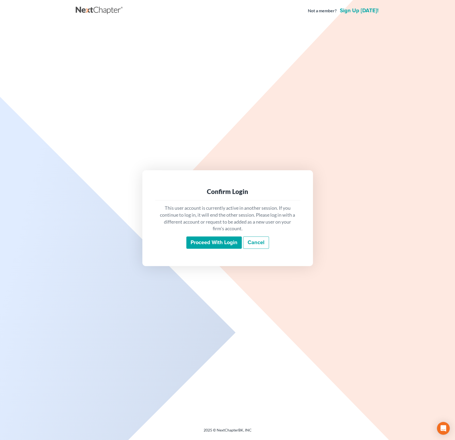
click at [212, 243] on input "Proceed with login" at bounding box center [214, 242] width 55 height 12
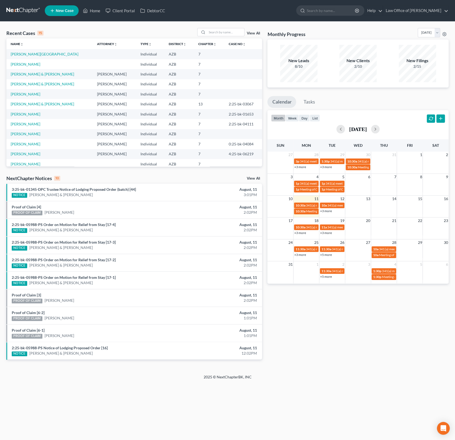
click at [65, 10] on span "New Case" at bounding box center [65, 11] width 18 height 4
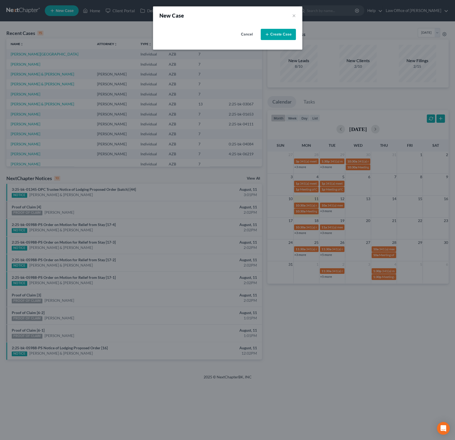
select select "4"
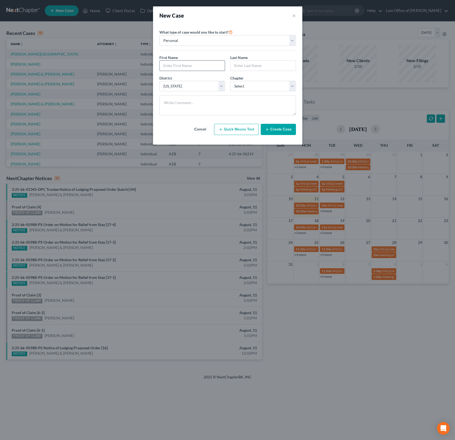
click at [176, 65] on input "text" at bounding box center [192, 66] width 65 height 10
type input "Charles"
type input "Landis"
click at [253, 86] on select "Select 7 11 12 13" at bounding box center [264, 86] width 66 height 11
select select "0"
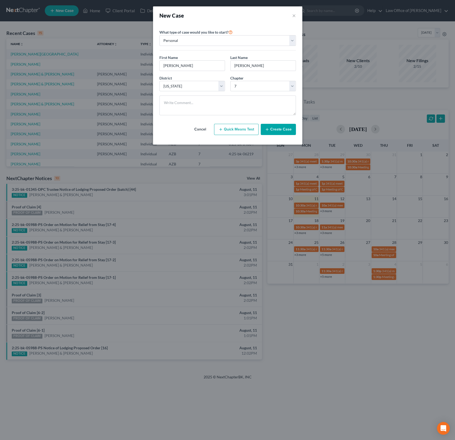
click at [284, 129] on button "Create Case" at bounding box center [278, 129] width 35 height 11
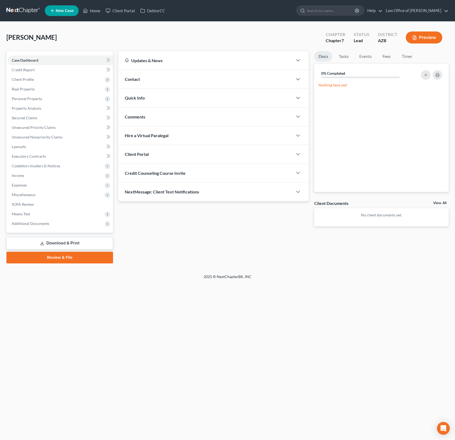
click at [146, 176] on div "Credit Counseling Course Invite" at bounding box center [205, 173] width 175 height 18
click at [148, 191] on input "text" at bounding box center [183, 194] width 116 height 10
paste input "charleslandis21@gmail.com"
type input "charleslandis21@gmail.com"
click at [268, 191] on button "Send Email" at bounding box center [275, 194] width 56 height 11
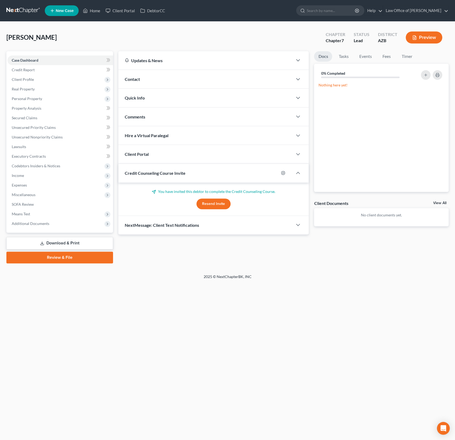
click at [185, 161] on div "Client Portal" at bounding box center [205, 154] width 175 height 18
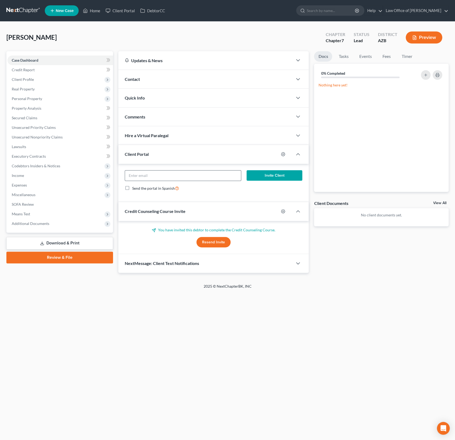
click at [167, 180] on div at bounding box center [183, 175] width 117 height 11
click at [157, 175] on input "email" at bounding box center [183, 176] width 116 height 10
paste input "charleslandis21@gmail.com"
type input "charleslandis21@gmail.com"
click at [271, 175] on button "Invite Client" at bounding box center [275, 175] width 56 height 11
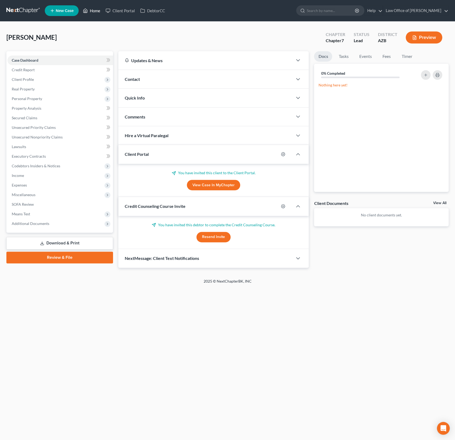
click at [94, 15] on link "Home" at bounding box center [91, 11] width 23 height 10
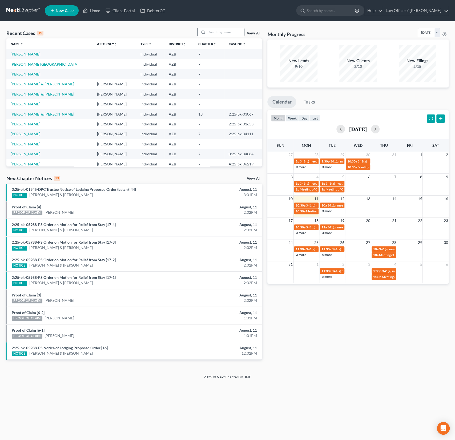
click at [215, 31] on input "search" at bounding box center [225, 32] width 37 height 8
type input "jimenez"
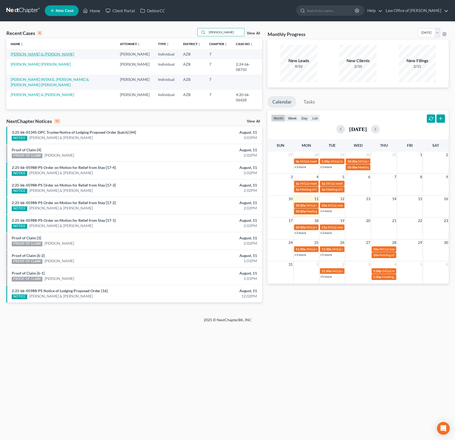
click at [59, 53] on link "Jimenez, Veronica & Calderon, Alejandro" at bounding box center [43, 54] width 64 height 5
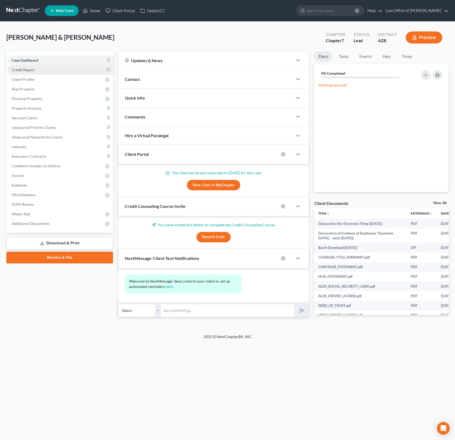
click at [22, 71] on span "Credit Report" at bounding box center [23, 70] width 23 height 5
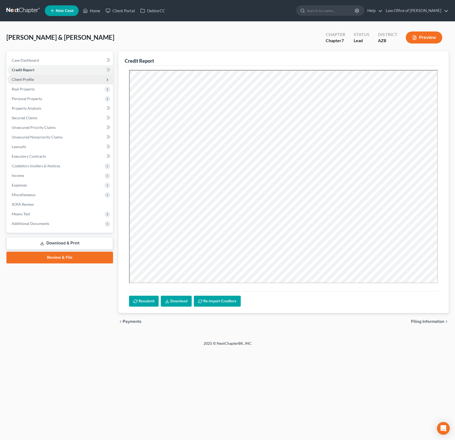
click at [23, 78] on span "Client Profile" at bounding box center [23, 79] width 22 height 5
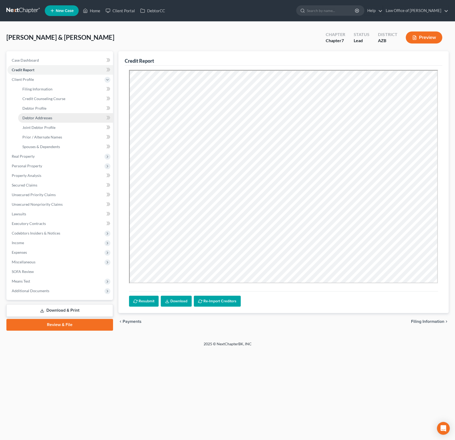
click at [42, 117] on span "Debtor Addresses" at bounding box center [37, 118] width 30 height 5
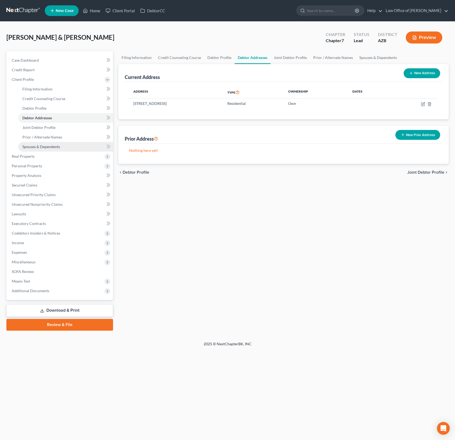
click at [34, 147] on span "Spouses & Dependents" at bounding box center [41, 146] width 38 height 5
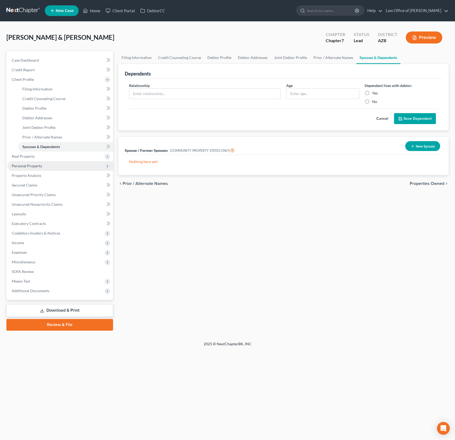
click at [29, 167] on span "Personal Property" at bounding box center [27, 166] width 30 height 5
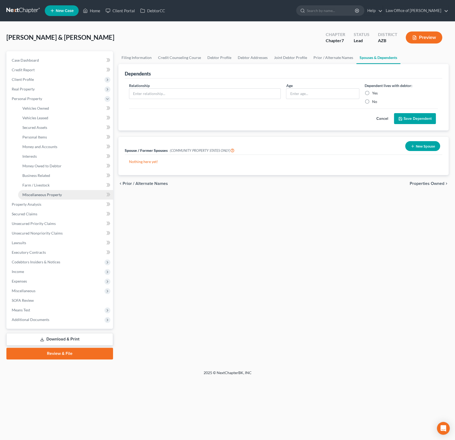
click at [40, 193] on span "Miscellaneous Property" at bounding box center [41, 194] width 39 height 5
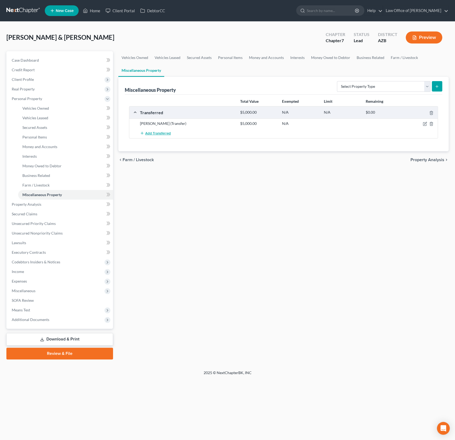
click at [158, 132] on span "Add Transferred" at bounding box center [158, 133] width 26 height 4
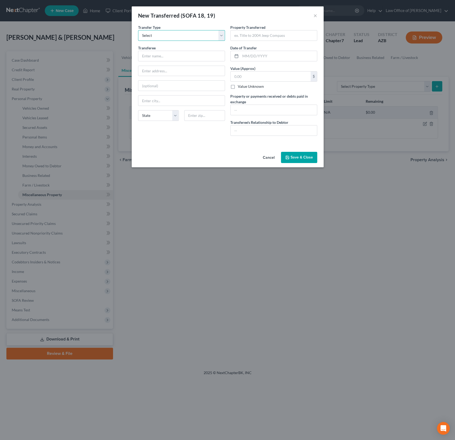
click at [160, 38] on select "Select Ordinary (within 2 years) Within 10 Years" at bounding box center [181, 35] width 87 height 11
select select "Ordinary (within 2 years)"
click at [160, 54] on input "text" at bounding box center [181, 56] width 86 height 10
type input "Yadira Menendez"
click at [159, 70] on input "text" at bounding box center [181, 71] width 86 height 10
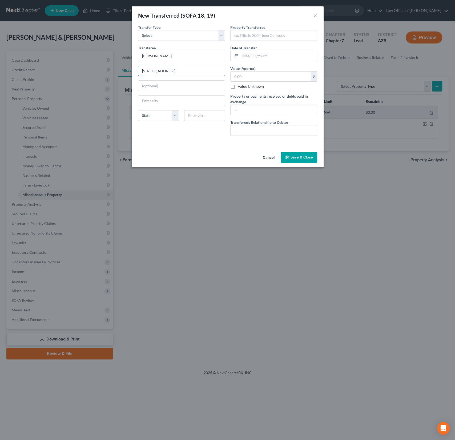
type input "11578 W Mountain View"
type input "85323"
type input "Avondale"
click at [245, 129] on input "text" at bounding box center [274, 130] width 86 height 10
type input "sister"
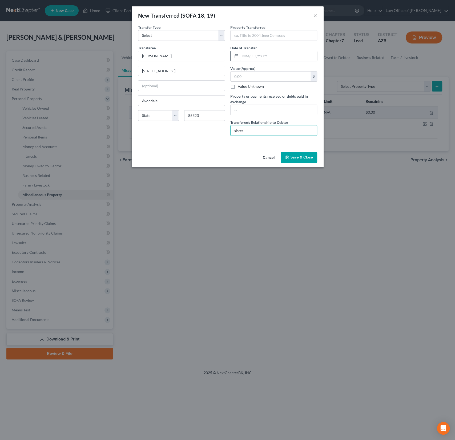
click at [251, 55] on input "text" at bounding box center [279, 56] width 77 height 10
type input "08/09/25"
click at [247, 39] on input "text" at bounding box center [274, 35] width 86 height 10
type input "2013 Eclipse Milan Travel trailer"
click at [249, 74] on input "text" at bounding box center [271, 77] width 80 height 10
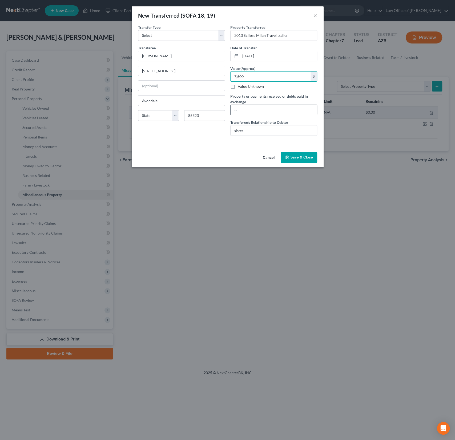
type input "7,500"
click at [261, 108] on input "text" at bounding box center [274, 110] width 86 height 10
type input "$7500. A/C not working"
click at [294, 156] on button "Save & Close" at bounding box center [299, 157] width 36 height 11
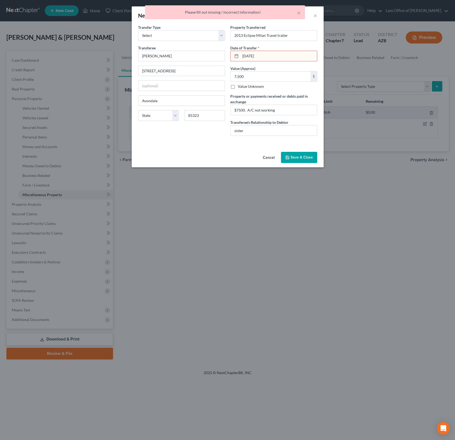
click at [269, 52] on input "08/09/25" at bounding box center [279, 56] width 77 height 10
click at [255, 55] on input "08/09/25" at bounding box center [279, 56] width 77 height 10
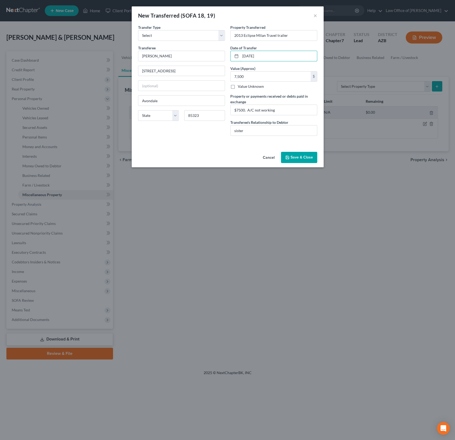
type input "08/09/2025"
click at [302, 157] on button "Save & Close" at bounding box center [299, 157] width 36 height 11
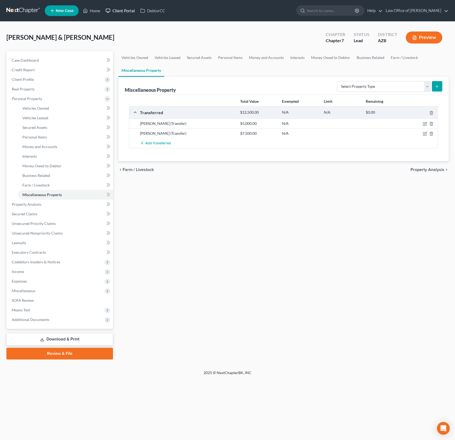
click at [123, 11] on link "Client Portal" at bounding box center [120, 11] width 35 height 10
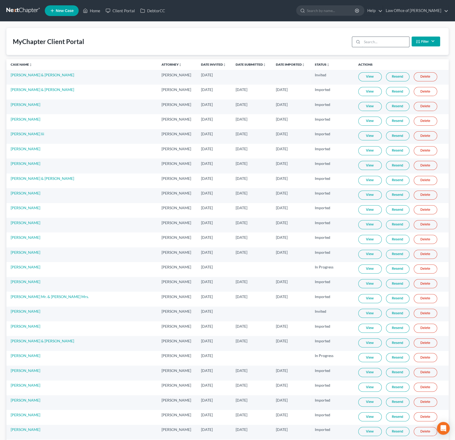
click at [374, 43] on input "search" at bounding box center [385, 42] width 47 height 10
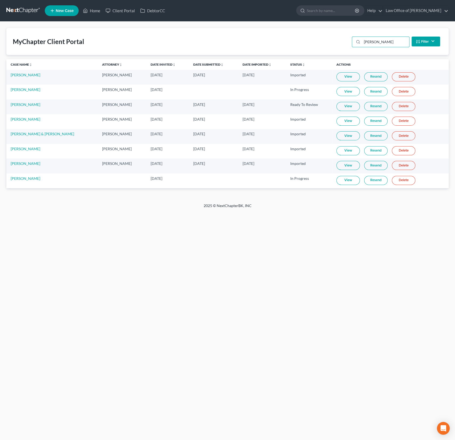
click at [345, 176] on link "View" at bounding box center [348, 180] width 23 height 9
click at [386, 43] on input "smith" at bounding box center [385, 42] width 47 height 10
drag, startPoint x: 386, startPoint y: 43, endPoint x: 336, endPoint y: 38, distance: 50.4
click at [336, 38] on div "MyChapter Client Portal smith Filter Status Filter... Invited In Progress Ready…" at bounding box center [227, 41] width 443 height 27
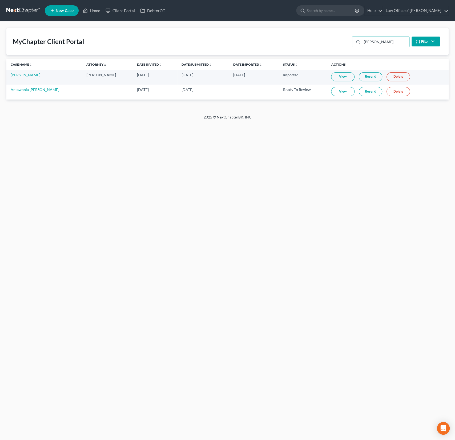
type input "caron"
click at [94, 11] on link "Home" at bounding box center [91, 11] width 23 height 10
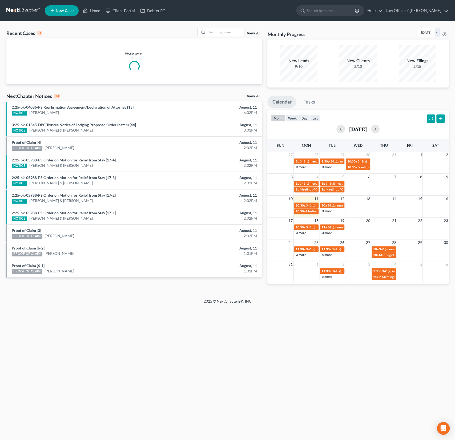
click at [229, 37] on div "Recent Cases 0 View All" at bounding box center [134, 33] width 256 height 10
click at [230, 33] on input "search" at bounding box center [225, 32] width 37 height 8
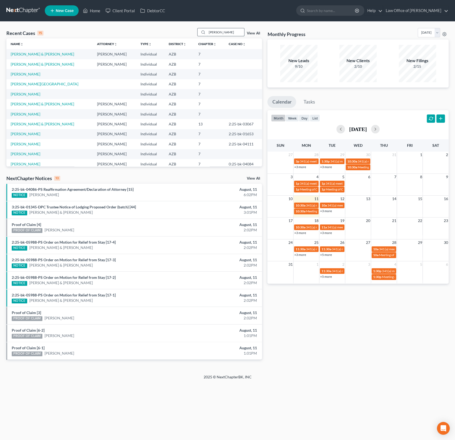
type input "caron"
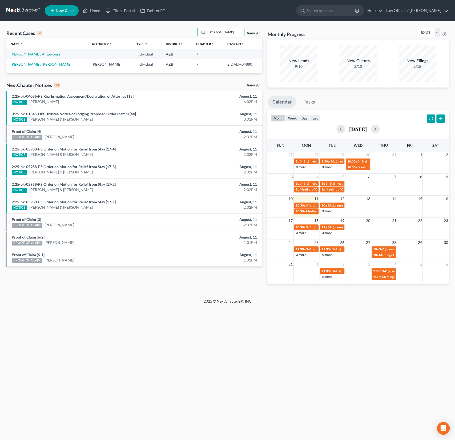
click at [36, 53] on link "Caron, Antawonia" at bounding box center [35, 54] width 49 height 5
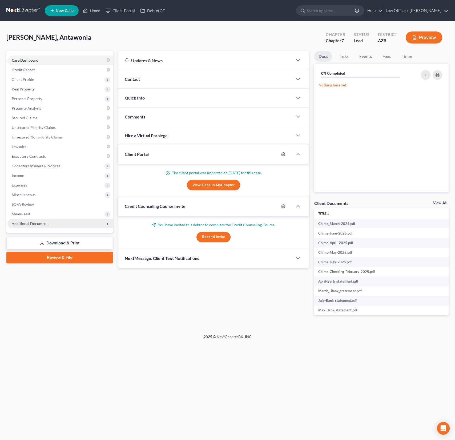
click at [39, 223] on span "Additional Documents" at bounding box center [31, 223] width 38 height 5
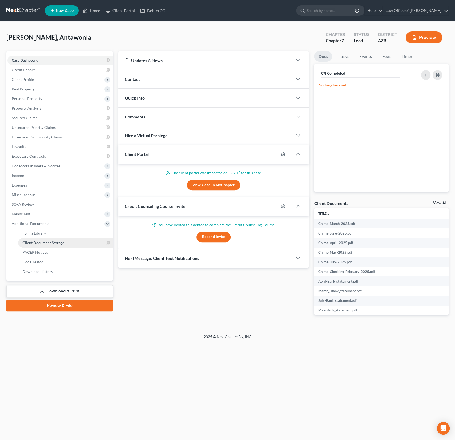
click at [41, 242] on span "Client Document Storage" at bounding box center [43, 242] width 42 height 5
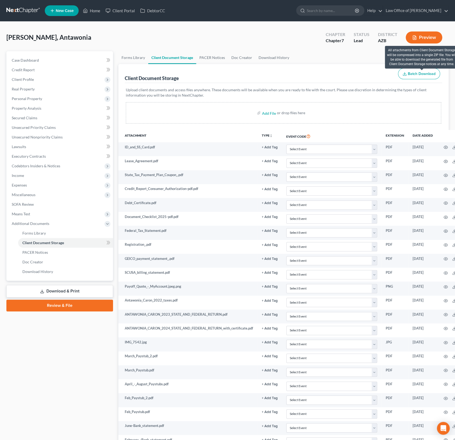
click at [415, 73] on span "Batch Download" at bounding box center [422, 74] width 28 height 5
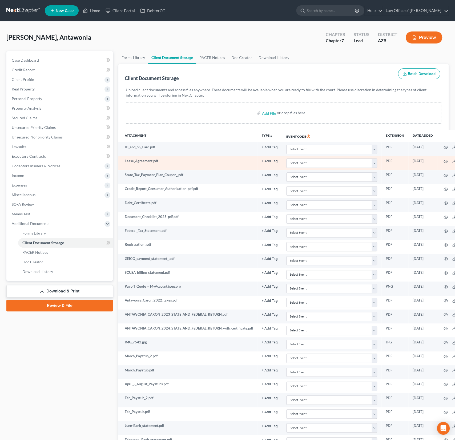
scroll to position [198, 0]
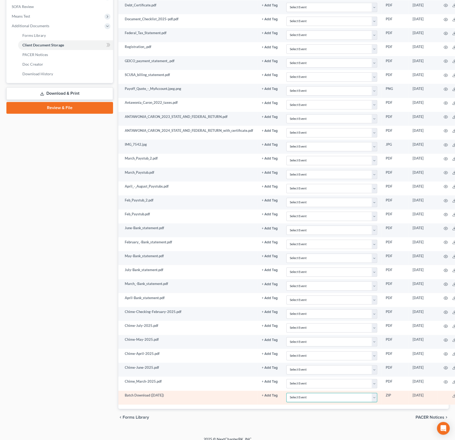
click at [375, 393] on select "Select Event AA Schedules and Statements (Formerly All Required) Amended Chapte…" at bounding box center [332, 397] width 91 height 9
click at [372, 393] on select "Select Event AA Schedules and Statements (Formerly All Required) Amended Chapte…" at bounding box center [332, 397] width 91 height 9
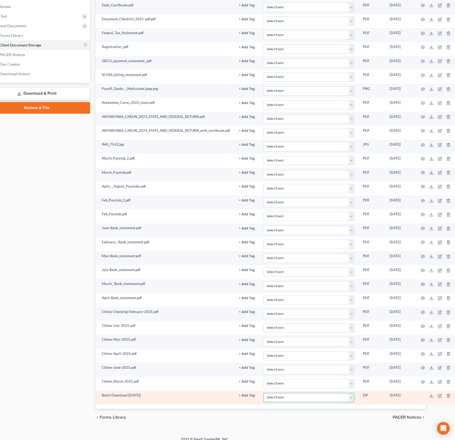
scroll to position [198, 26]
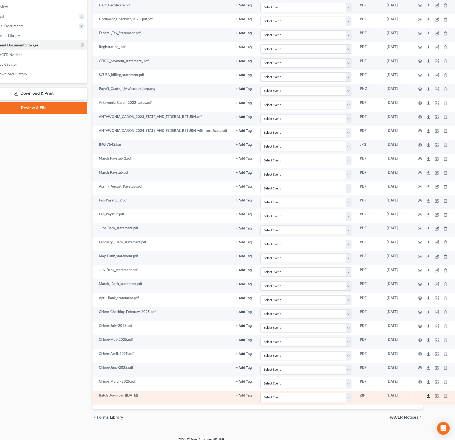
click at [429, 394] on icon at bounding box center [429, 396] width 4 height 4
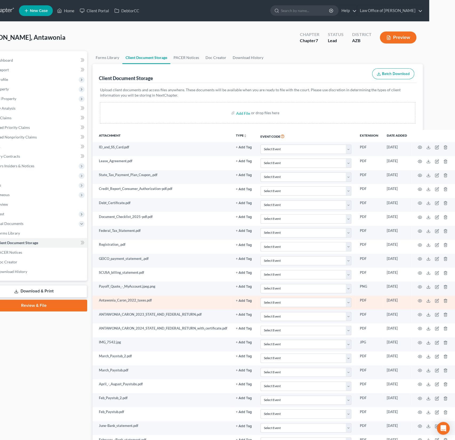
scroll to position [0, 0]
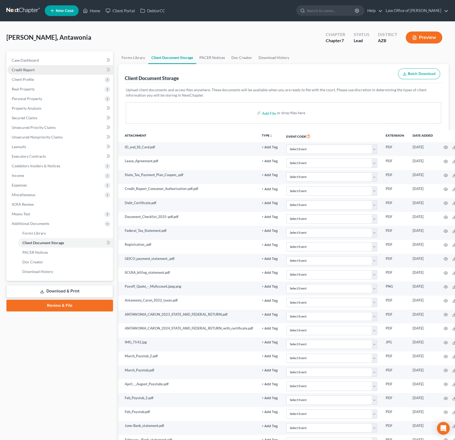
click at [22, 68] on span "Credit Report" at bounding box center [23, 70] width 23 height 5
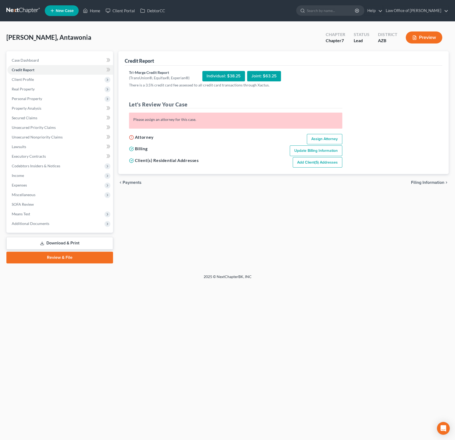
click at [330, 138] on link "Assign Attorney" at bounding box center [324, 139] width 35 height 11
select select "1"
select select "0"
select select "4"
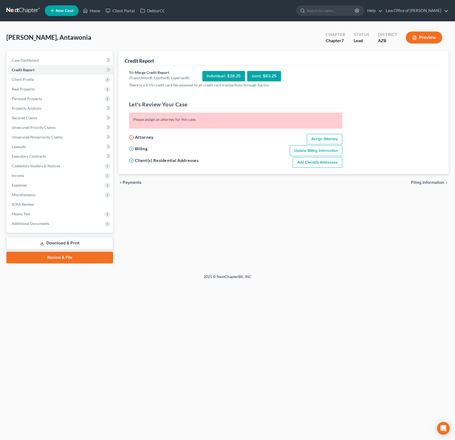
select select "3"
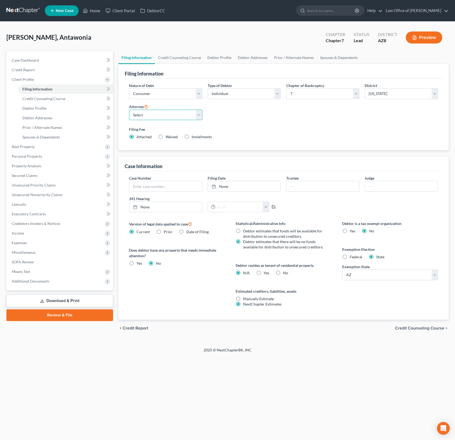
click at [158, 113] on select "Select Alexander Sanchez - AZB" at bounding box center [165, 115] width 73 height 11
select select "0"
click at [50, 97] on span "Credit Counseling Course" at bounding box center [43, 98] width 43 height 5
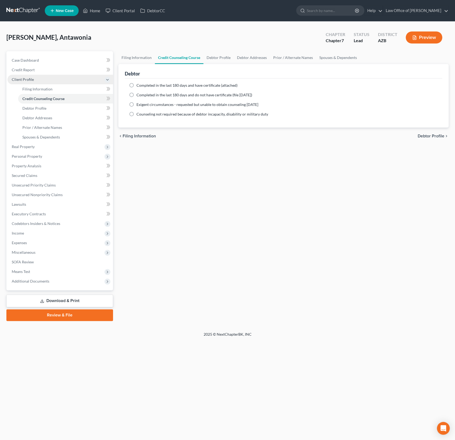
click at [34, 76] on span "Client Profile" at bounding box center [60, 80] width 106 height 10
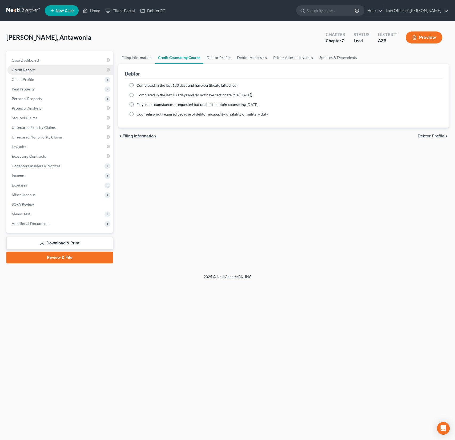
click at [31, 70] on span "Credit Report" at bounding box center [23, 70] width 23 height 5
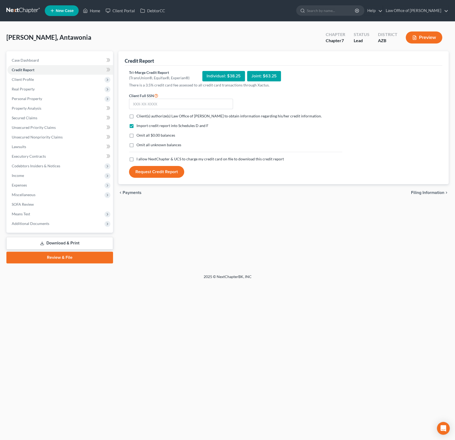
click at [138, 116] on span "Client(s) authorize(s) Law Office of Alexander D. Sanchez to obtain information…" at bounding box center [229, 116] width 185 height 5
click at [139, 116] on input "Client(s) authorize(s) Law Office of Alexander D. Sanchez to obtain information…" at bounding box center [140, 114] width 3 height 3
checkbox input "true"
click at [137, 158] on label "I allow NextChapter & UCS to charge my credit card on file to download this cre…" at bounding box center [211, 158] width 148 height 5
click at [139, 158] on input "I allow NextChapter & UCS to charge my credit card on file to download this cre…" at bounding box center [140, 157] width 3 height 3
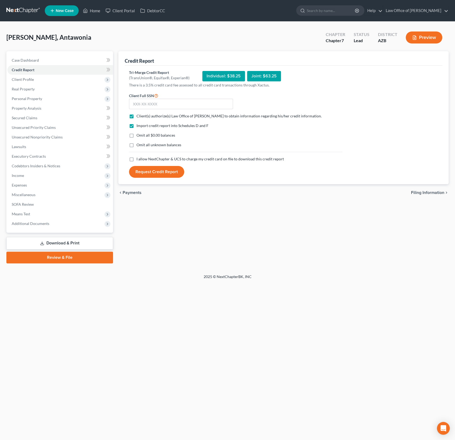
checkbox input "true"
click at [146, 104] on input "text" at bounding box center [181, 104] width 104 height 11
type input "379-90-8515"
click at [162, 173] on button "Request Credit Report" at bounding box center [156, 172] width 55 height 12
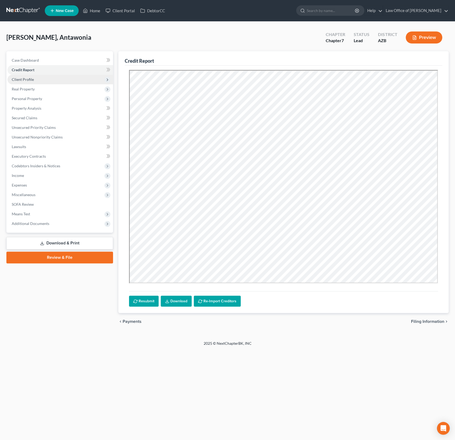
click at [26, 78] on span "Client Profile" at bounding box center [23, 79] width 22 height 5
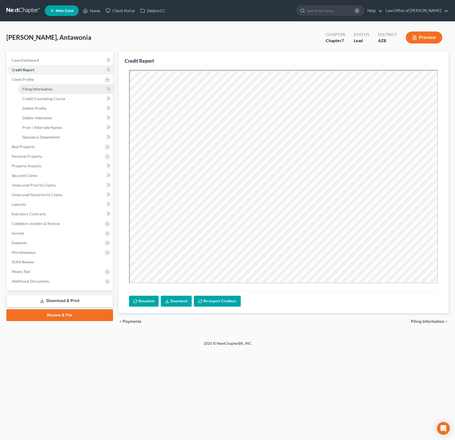
click at [33, 88] on span "Filing Information" at bounding box center [37, 89] width 30 height 5
select select "1"
select select "0"
select select "4"
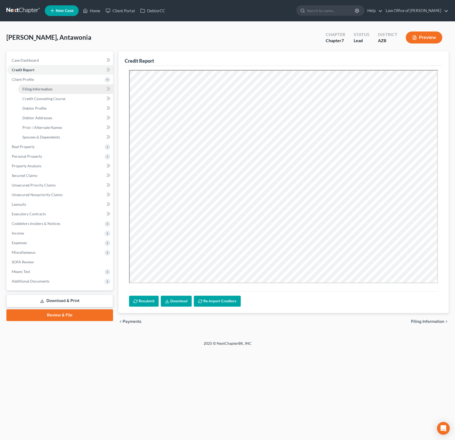
select select "0"
select select "3"
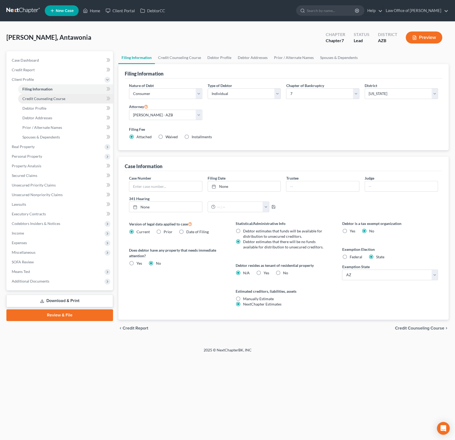
click at [44, 99] on span "Credit Counseling Course" at bounding box center [43, 98] width 43 height 5
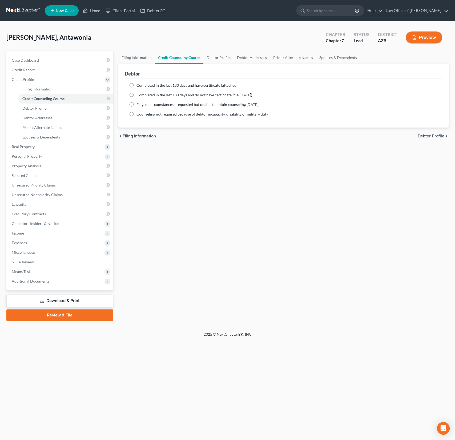
click at [159, 85] on span "Completed in the last 180 days and have certificate (attached)" at bounding box center [187, 85] width 101 height 5
click at [142, 85] on input "Completed in the last 180 days and have certificate (attached)" at bounding box center [140, 84] width 3 height 3
radio input "true"
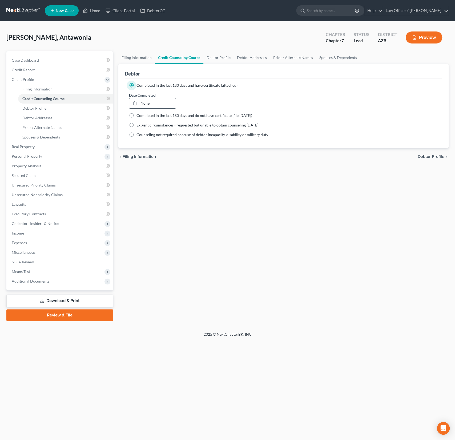
click at [144, 104] on link "None" at bounding box center [152, 103] width 47 height 10
click at [53, 106] on link "Debtor Profile" at bounding box center [65, 109] width 95 height 10
select select "0"
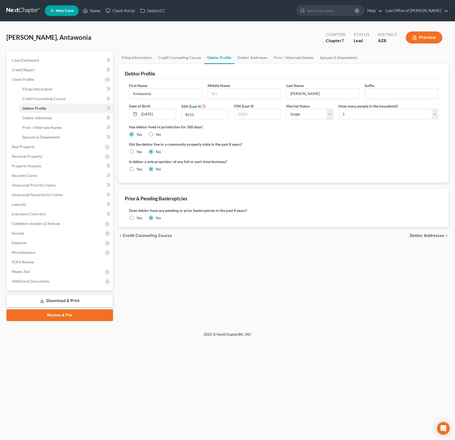
click at [137, 151] on label "Yes" at bounding box center [140, 151] width 6 height 5
click at [139, 151] on input "Yes" at bounding box center [140, 150] width 3 height 3
radio input "true"
radio input "false"
click at [228, 90] on input "text" at bounding box center [244, 94] width 73 height 10
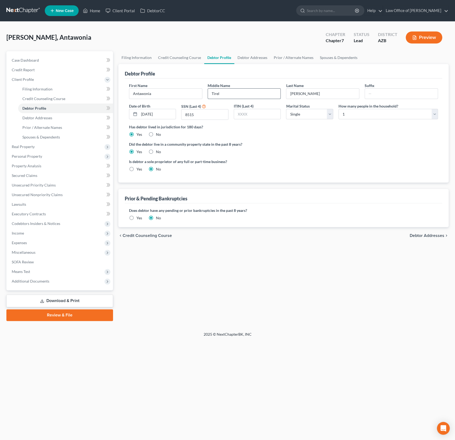
type input "Tirell"
click at [46, 116] on span "Debtor Addresses" at bounding box center [37, 118] width 30 height 5
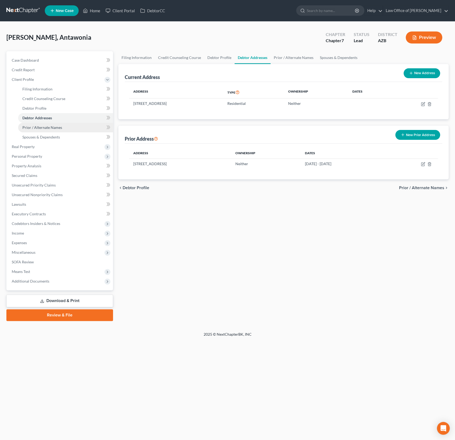
click at [48, 128] on span "Prior / Alternate Names" at bounding box center [42, 127] width 40 height 5
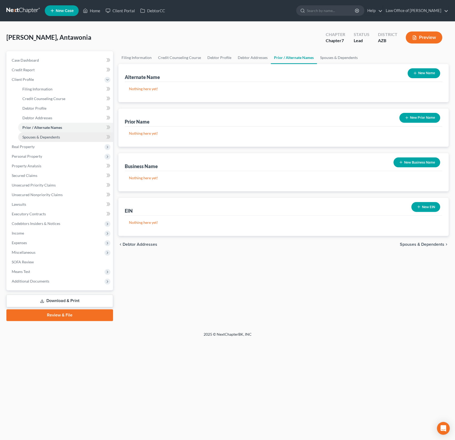
click at [48, 137] on span "Spouses & Dependents" at bounding box center [41, 137] width 38 height 5
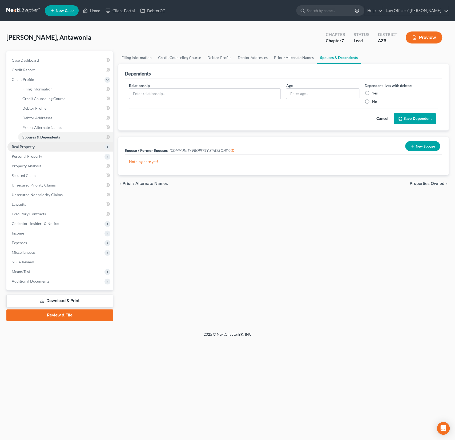
click at [41, 148] on span "Real Property" at bounding box center [60, 147] width 106 height 10
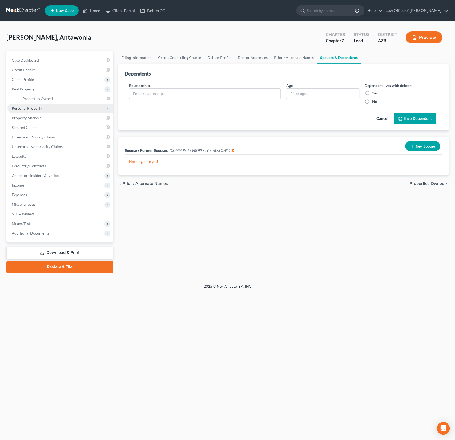
click at [32, 107] on span "Personal Property" at bounding box center [27, 108] width 30 height 5
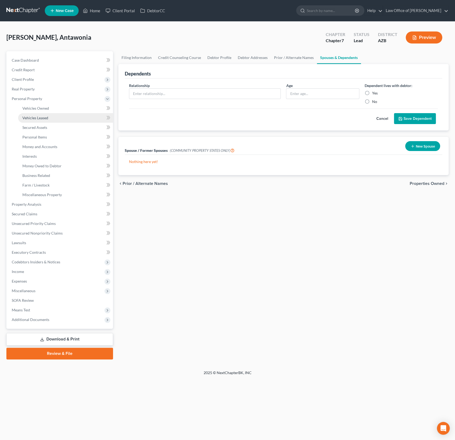
click at [36, 114] on link "Vehicles Leased" at bounding box center [65, 118] width 95 height 10
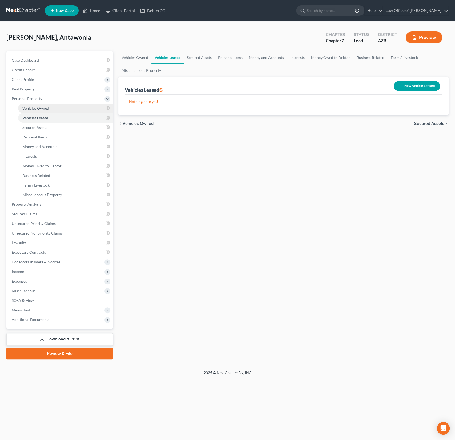
click at [37, 108] on span "Vehicles Owned" at bounding box center [35, 108] width 27 height 5
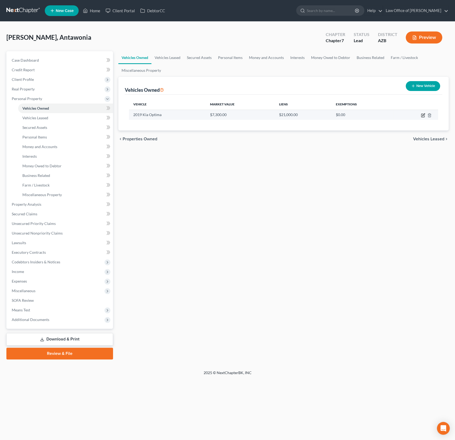
click at [422, 116] on icon "button" at bounding box center [423, 115] width 4 height 4
select select "0"
select select "7"
select select "1"
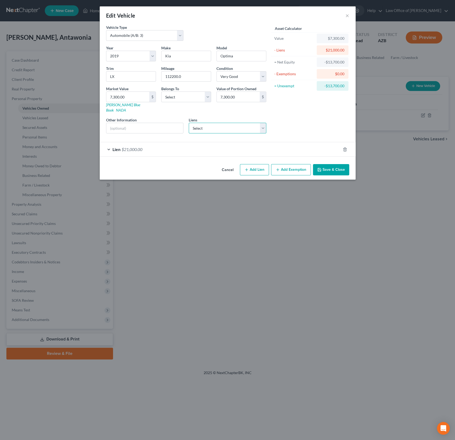
click at [230, 123] on select "Select Santander Bank, N.A - $19,829.00 Chime Stride - $0.00" at bounding box center [228, 128] width 78 height 11
select select "0"
select select
select select "45"
select select "0"
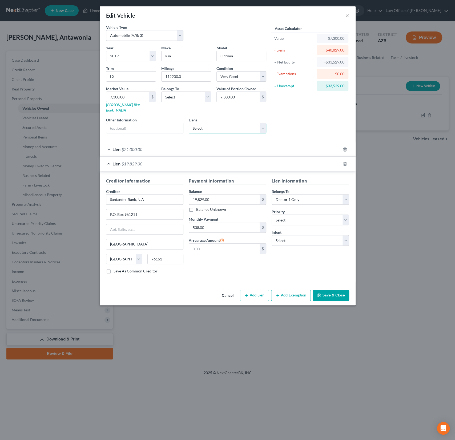
click at [249, 123] on select "Select Chime Stride - $0.00" at bounding box center [228, 128] width 78 height 11
click at [344, 148] on icon "button" at bounding box center [345, 149] width 2 height 3
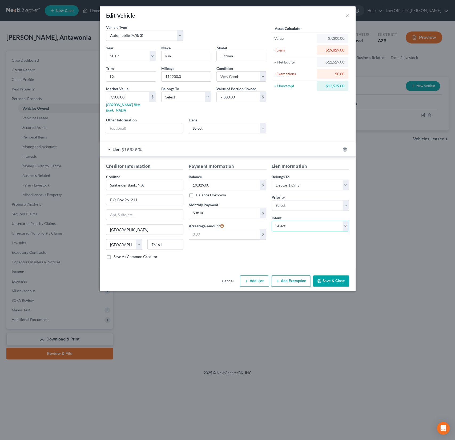
click at [288, 223] on select "Select Surrender Redeem Reaffirm Avoid Other" at bounding box center [311, 226] width 78 height 11
select select "0"
click at [285, 275] on button "Add Exemption" at bounding box center [291, 280] width 40 height 11
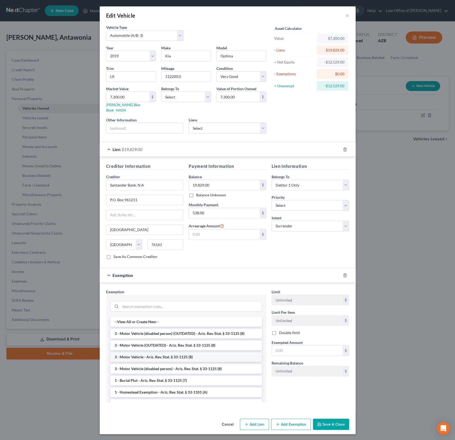
click at [144, 352] on li "3 - Motor Vehicle - Ariz. Rev. Stat. § 33-1125 (8)" at bounding box center [186, 357] width 152 height 10
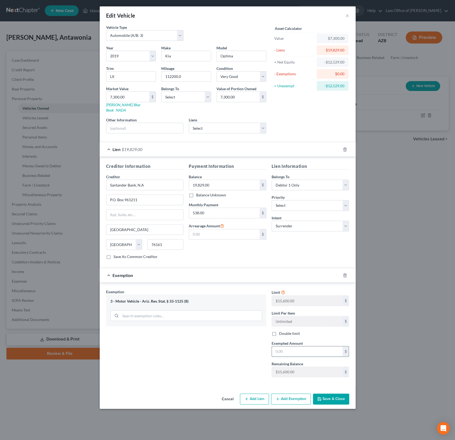
click at [291, 346] on input "text" at bounding box center [307, 351] width 71 height 10
type input "15,600"
click at [329, 394] on button "Save & Close" at bounding box center [331, 399] width 36 height 11
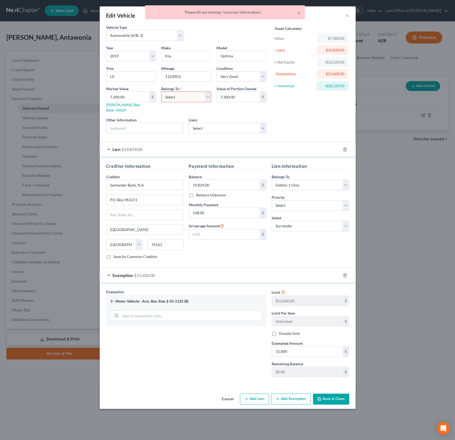
click at [192, 95] on select "Select Debtor 1 Only Debtor 2 Only Debtor 1 And Debtor 2 Only At Least One Of T…" at bounding box center [186, 97] width 50 height 11
select select "0"
click at [326, 391] on div "Cancel Add Lien Add Lease Add Exemption Save & Close" at bounding box center [228, 400] width 256 height 18
click at [327, 394] on button "Save & Close" at bounding box center [331, 399] width 36 height 11
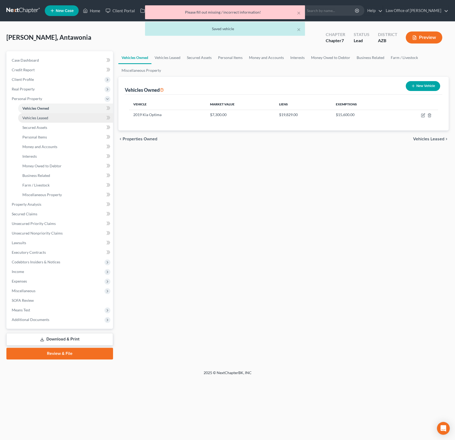
click at [37, 116] on span "Vehicles Leased" at bounding box center [35, 118] width 26 height 5
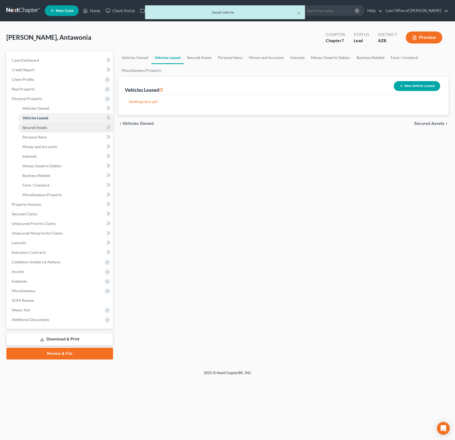
click at [36, 125] on span "Secured Assets" at bounding box center [34, 127] width 25 height 5
click at [38, 133] on link "Personal Items" at bounding box center [65, 137] width 95 height 10
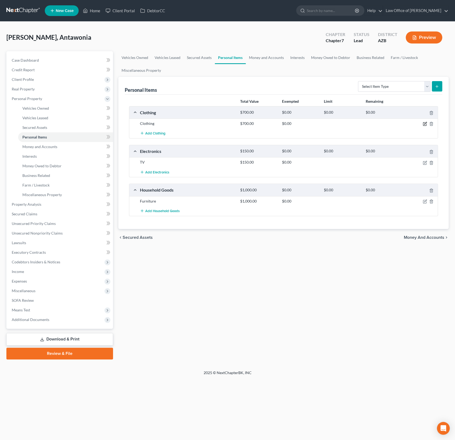
click at [425, 124] on icon "button" at bounding box center [426, 123] width 2 height 2
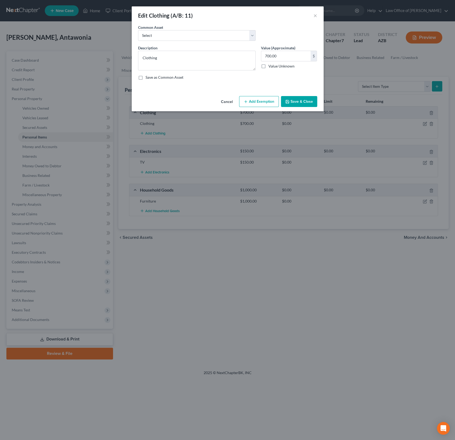
click at [259, 104] on button "Add Exemption" at bounding box center [259, 101] width 40 height 11
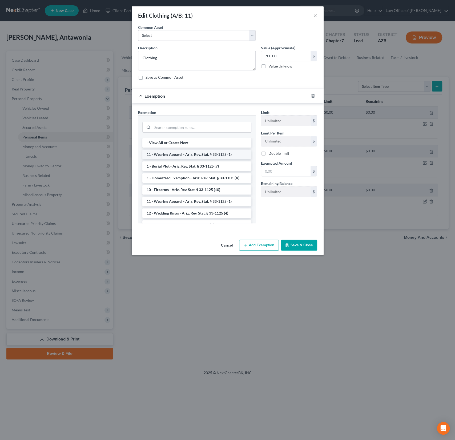
click at [207, 151] on li "11 - Wearing Apparel - Ariz. Rev. Stat. § 33-1125 (1)" at bounding box center [196, 155] width 109 height 10
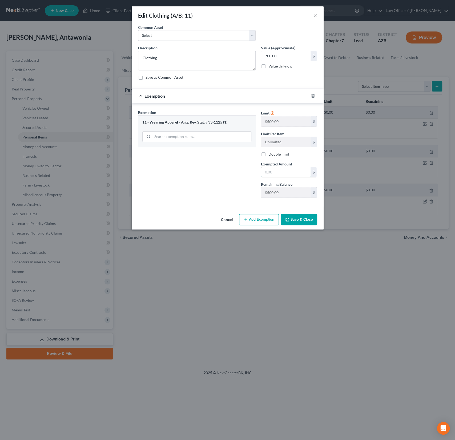
click at [281, 172] on input "text" at bounding box center [285, 172] width 49 height 10
type input "500"
click at [238, 196] on div "Exemption Set must be selected for CA. Exemption * 11 - Wearing Apparel - Ariz.…" at bounding box center [197, 156] width 123 height 92
click at [301, 218] on button "Save & Close" at bounding box center [299, 219] width 36 height 11
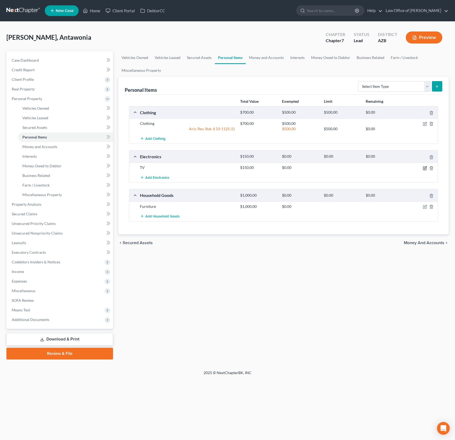
click at [423, 166] on icon "button" at bounding box center [424, 167] width 3 height 3
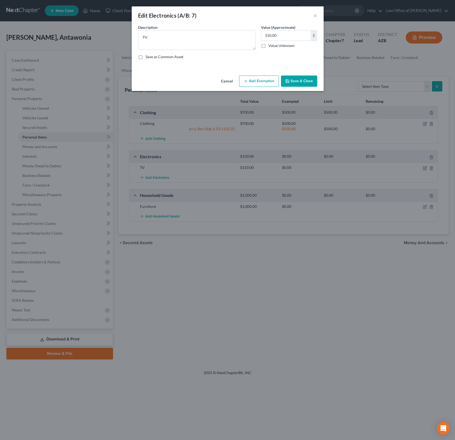
click at [260, 87] on div "Cancel Add Exemption Save & Close" at bounding box center [228, 82] width 192 height 18
click at [258, 85] on button "Add Exemption" at bounding box center [259, 81] width 40 height 11
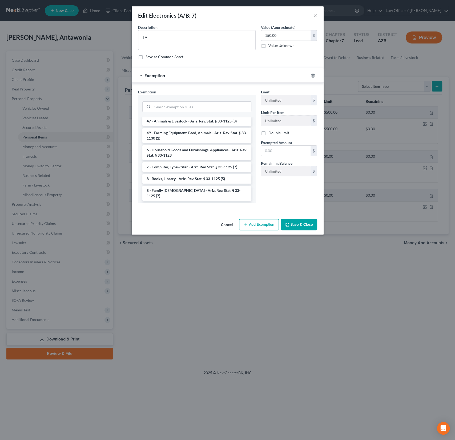
scroll to position [601, 0]
click at [212, 146] on li "6 - Household Goods and Furnishings, Appliances - Ariz. Rev. Stat. § 33-1123" at bounding box center [196, 153] width 109 height 15
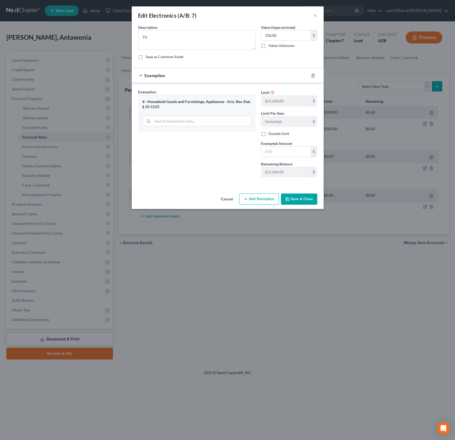
click at [264, 158] on div "Limit $15,600.00 $ Limit Per Item Unlimited $ Double limit Exempted Amount * $ …" at bounding box center [290, 135] width 62 height 92
click at [273, 152] on input "text" at bounding box center [285, 151] width 49 height 10
type input "7,800"
click at [299, 196] on button "Save & Close" at bounding box center [299, 198] width 36 height 11
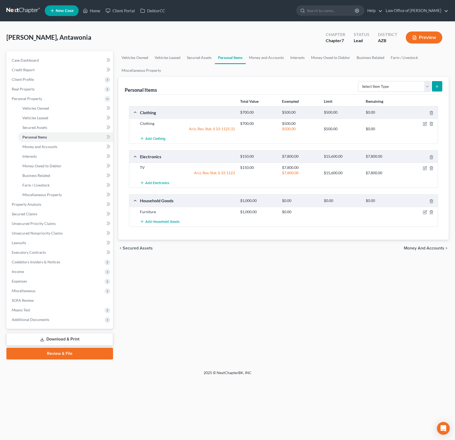
click at [428, 213] on div at bounding box center [421, 211] width 33 height 5
click at [426, 212] on icon "button" at bounding box center [425, 212] width 4 height 4
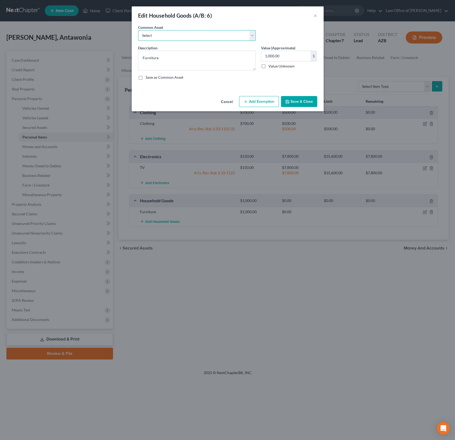
click at [189, 35] on select "Select Household goods, furnishings and electronics" at bounding box center [197, 35] width 118 height 11
click at [255, 104] on button "Add Exemption" at bounding box center [259, 101] width 40 height 11
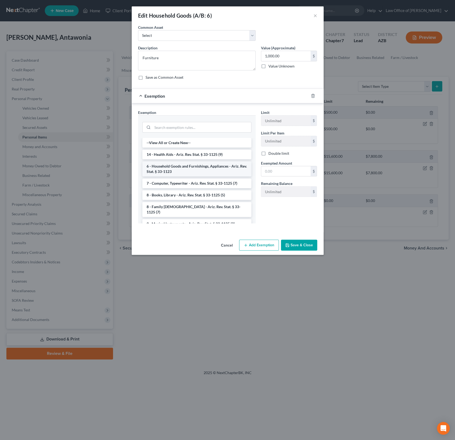
click at [181, 165] on li "6 - Household Goods and Furnishings, Appliances - Ariz. Rev. Stat. § 33-1123" at bounding box center [196, 168] width 109 height 15
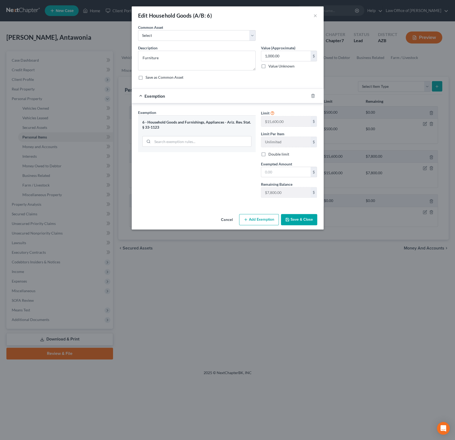
click at [274, 185] on label "Remaining Balance" at bounding box center [276, 184] width 31 height 6
click at [273, 175] on input "text" at bounding box center [285, 172] width 49 height 10
type input "8"
type input "7,800"
click at [301, 217] on button "Save & Close" at bounding box center [299, 219] width 36 height 11
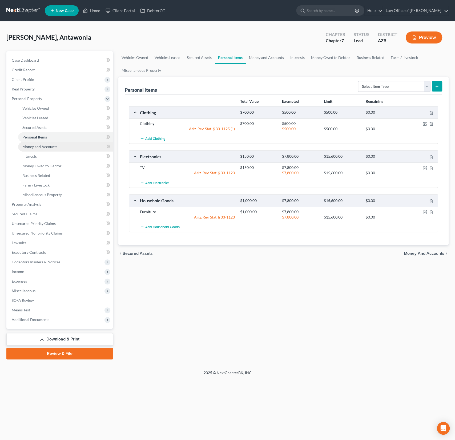
click at [43, 145] on span "Money and Accounts" at bounding box center [39, 146] width 35 height 5
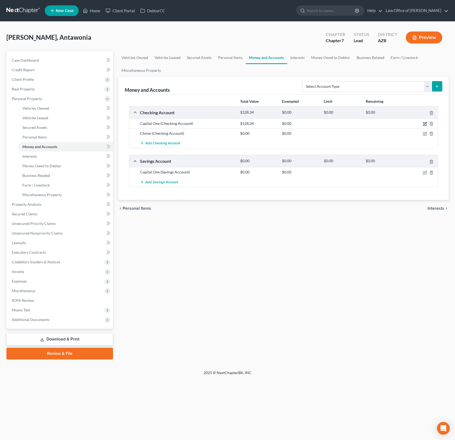
click at [423, 122] on icon "button" at bounding box center [424, 123] width 3 height 3
click at [428, 124] on div at bounding box center [421, 123] width 33 height 5
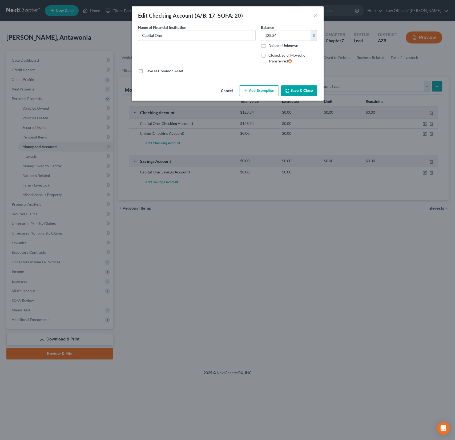
click at [263, 92] on button "Add Exemption" at bounding box center [259, 90] width 40 height 11
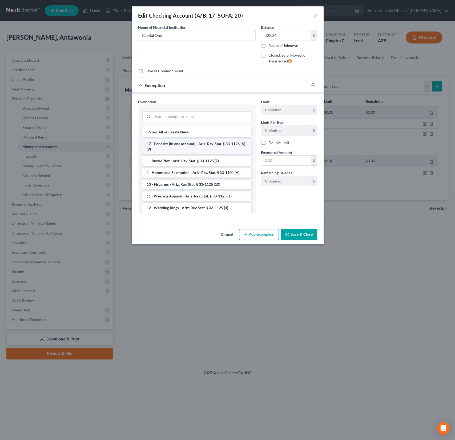
click at [174, 145] on li "17 - Deposits (in one account) - Ariz. Rev. Stat. § 33-1126 (A)(9)" at bounding box center [196, 146] width 109 height 15
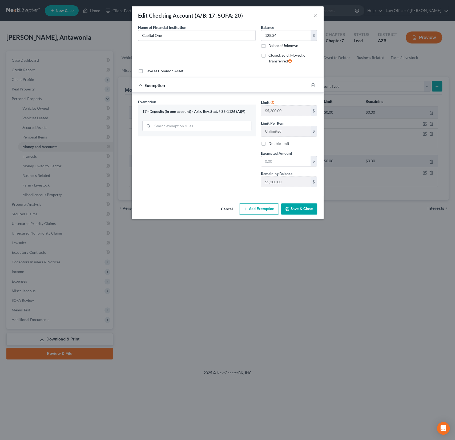
click at [276, 153] on span "Exempted Amount" at bounding box center [276, 153] width 31 height 5
click at [271, 159] on input "text" at bounding box center [285, 161] width 49 height 10
type input "5,200"
click at [301, 205] on button "Save & Close" at bounding box center [299, 208] width 36 height 11
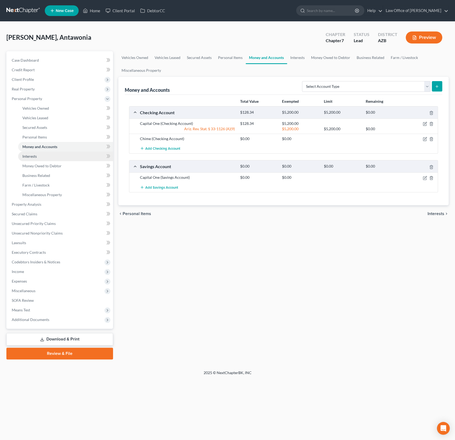
click at [34, 157] on span "Interests" at bounding box center [29, 156] width 14 height 5
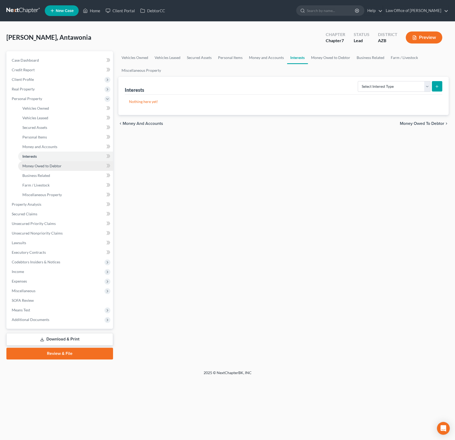
click at [42, 165] on span "Money Owed to Debtor" at bounding box center [41, 166] width 39 height 5
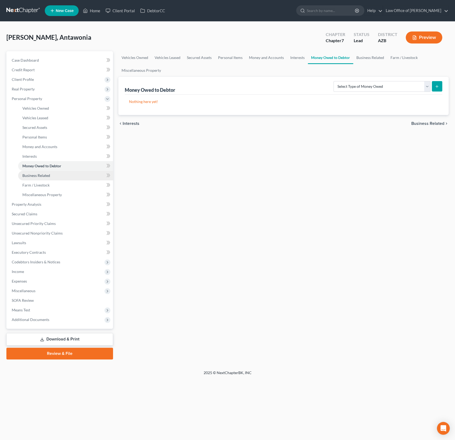
click at [43, 176] on span "Business Related" at bounding box center [36, 175] width 28 height 5
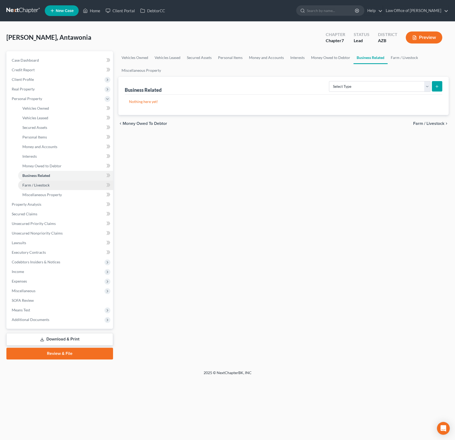
click at [39, 181] on link "Farm / Livestock" at bounding box center [65, 185] width 95 height 10
click at [40, 188] on link "Farm / Livestock" at bounding box center [65, 185] width 95 height 10
click at [40, 196] on span "Miscellaneous Property" at bounding box center [41, 194] width 39 height 5
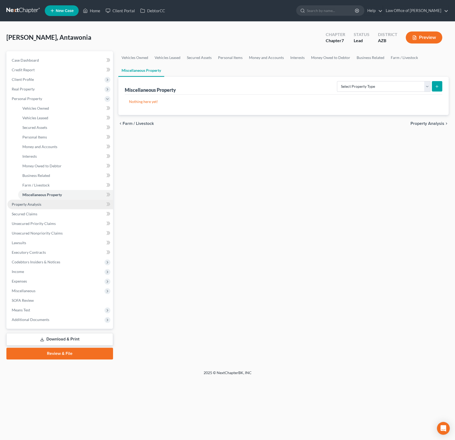
click at [34, 203] on span "Property Analysis" at bounding box center [27, 204] width 30 height 5
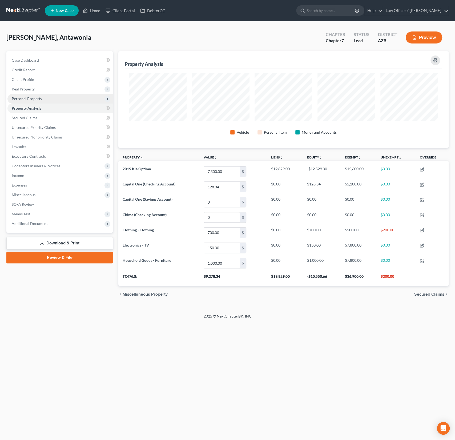
scroll to position [96, 330]
click at [27, 82] on span "Client Profile" at bounding box center [60, 80] width 106 height 10
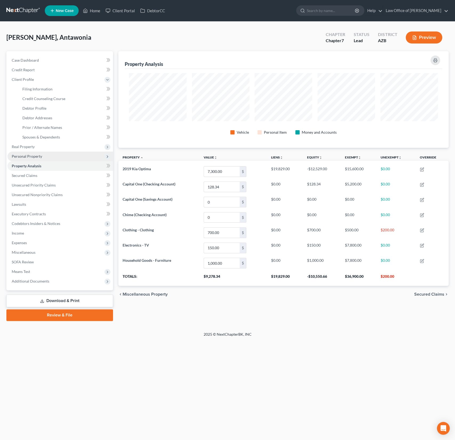
click at [29, 153] on span "Personal Property" at bounding box center [60, 157] width 106 height 10
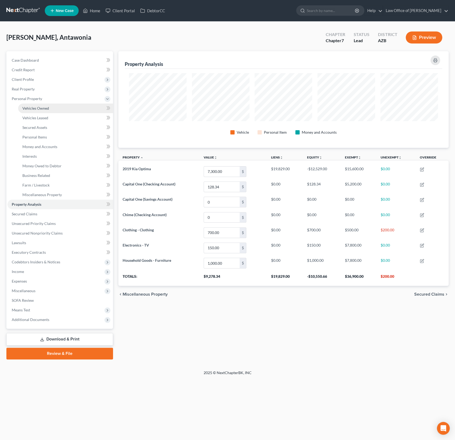
click at [33, 111] on link "Vehicles Owned" at bounding box center [65, 109] width 95 height 10
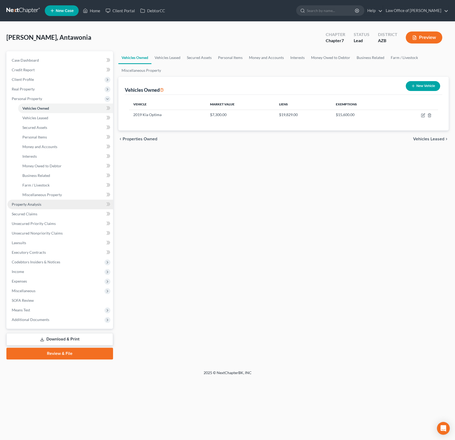
click at [30, 204] on span "Property Analysis" at bounding box center [27, 204] width 30 height 5
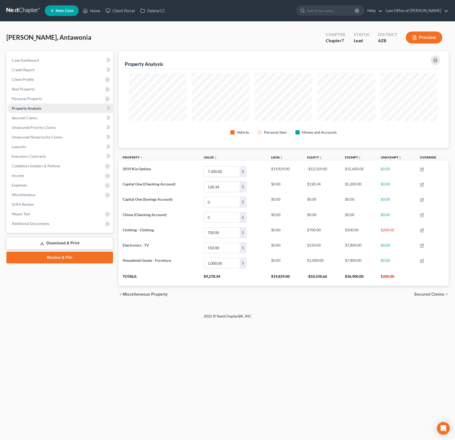
scroll to position [96, 330]
click at [25, 118] on span "Secured Claims" at bounding box center [25, 118] width 26 height 5
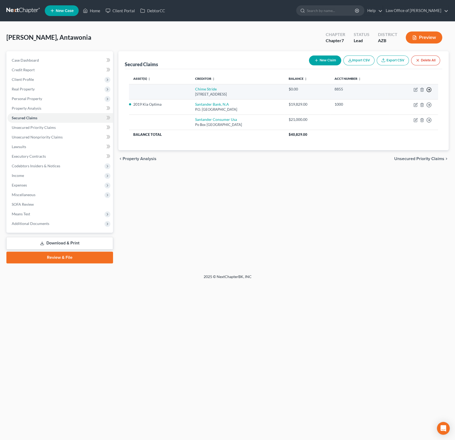
click at [429, 89] on polyline "button" at bounding box center [429, 90] width 1 height 2
click at [401, 103] on link "Move to F" at bounding box center [405, 102] width 45 height 9
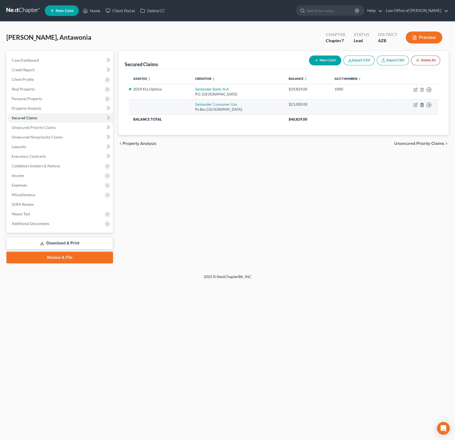
click at [422, 104] on icon "button" at bounding box center [422, 105] width 4 height 4
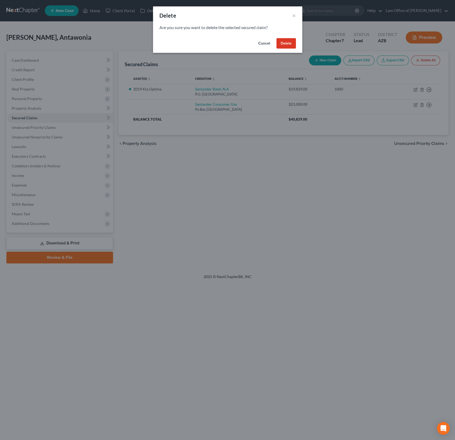
click at [282, 46] on button "Delete" at bounding box center [286, 43] width 19 height 11
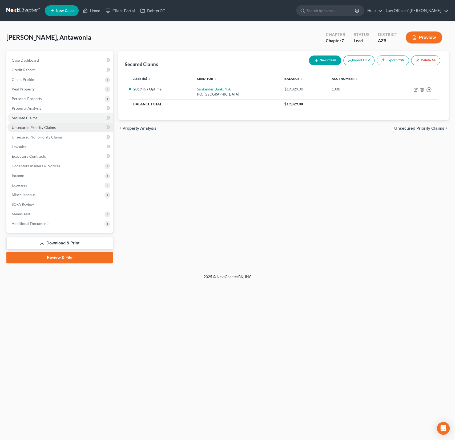
click at [39, 129] on span "Unsecured Priority Claims" at bounding box center [34, 127] width 44 height 5
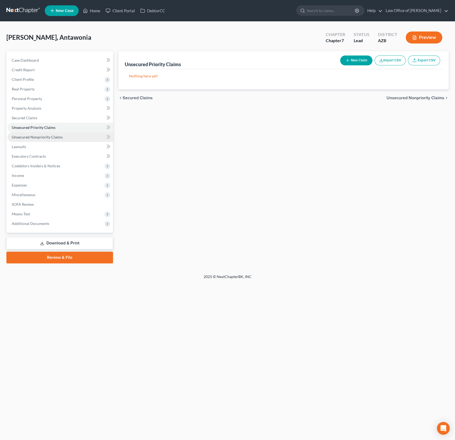
click at [40, 138] on span "Unsecured Nonpriority Claims" at bounding box center [37, 137] width 51 height 5
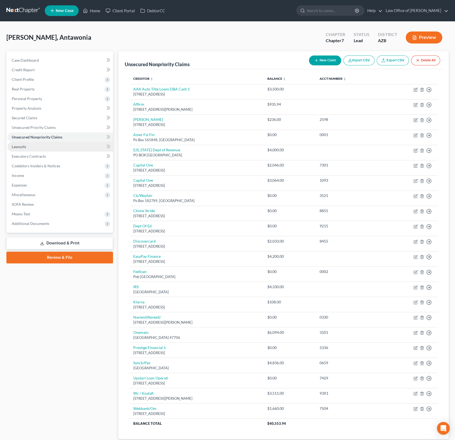
click at [44, 146] on link "Lawsuits" at bounding box center [60, 147] width 106 height 10
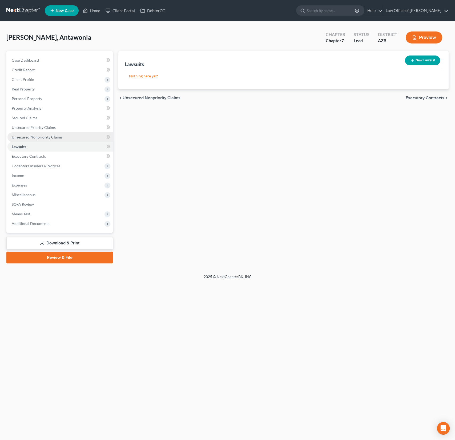
click at [44, 136] on span "Unsecured Nonpriority Claims" at bounding box center [37, 137] width 51 height 5
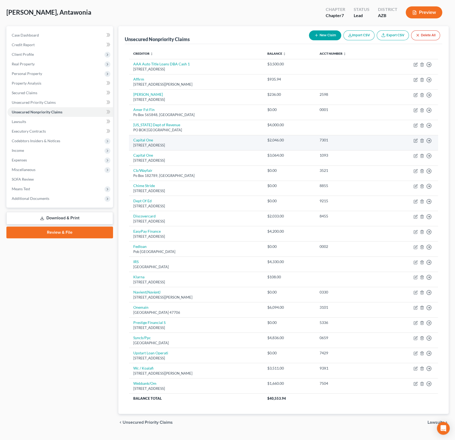
scroll to position [30, 0]
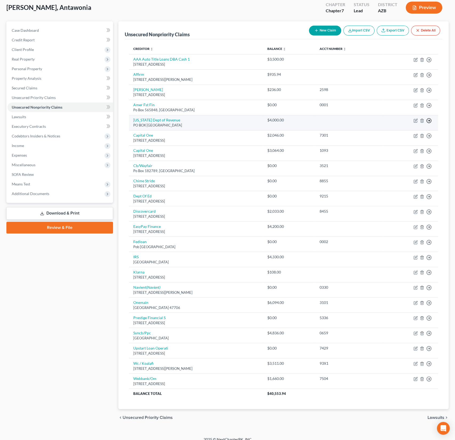
click at [430, 62] on icon "button" at bounding box center [429, 59] width 5 height 5
click at [398, 134] on link "Move to E" at bounding box center [405, 133] width 45 height 9
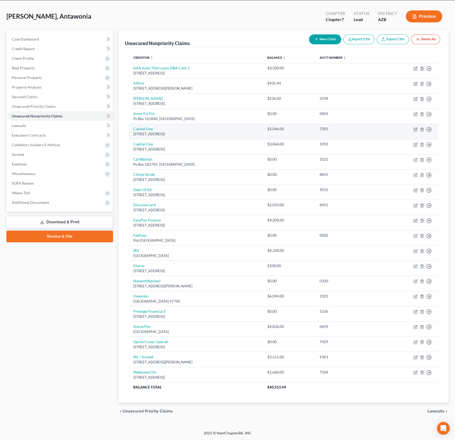
scroll to position [19, 0]
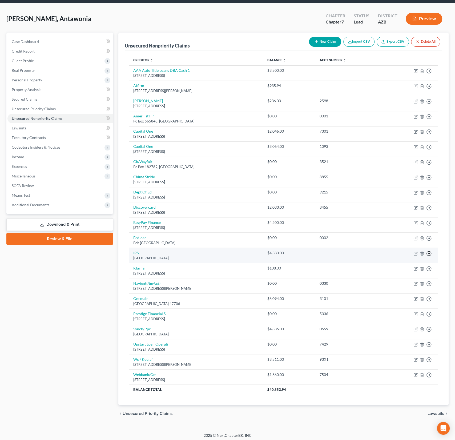
click at [431, 74] on icon "button" at bounding box center [429, 70] width 5 height 5
click at [403, 266] on link "Move to E" at bounding box center [405, 266] width 45 height 9
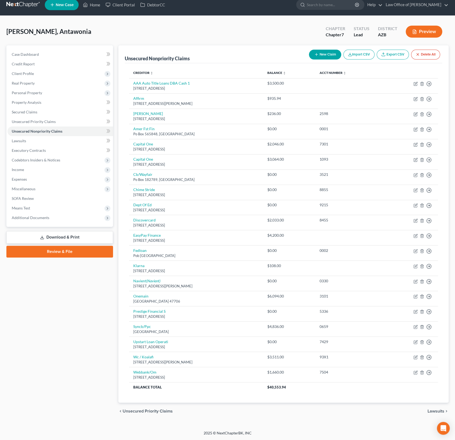
scroll to position [4, 0]
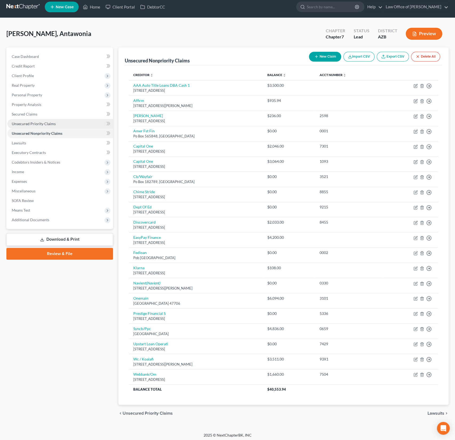
click at [35, 123] on span "Unsecured Priority Claims" at bounding box center [34, 123] width 44 height 5
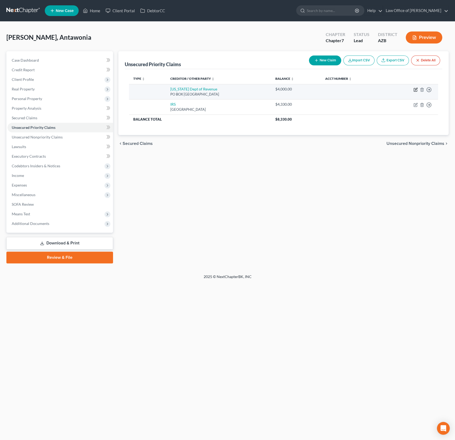
click at [414, 89] on icon "button" at bounding box center [415, 89] width 3 height 3
select select "3"
select select "0"
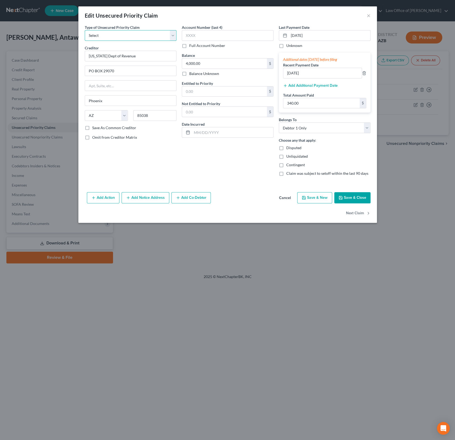
click at [119, 35] on select "Select Taxes & Other Government Units Domestic Support Obligations Extensions o…" at bounding box center [131, 35] width 92 height 11
select select "3"
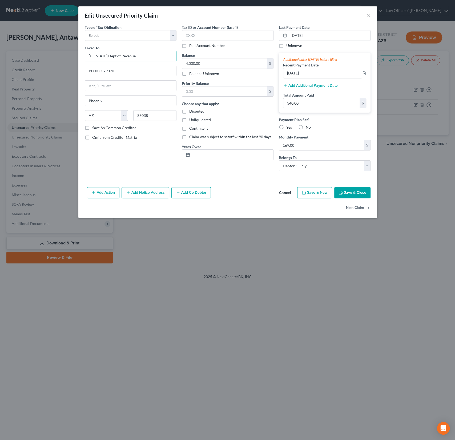
drag, startPoint x: 141, startPoint y: 56, endPoint x: 57, endPoint y: 47, distance: 84.6
click at [57, 47] on div "Edit Unsecured Priority Claim × Type of Tax Obligation * Select Federal City St…" at bounding box center [227, 220] width 455 height 440
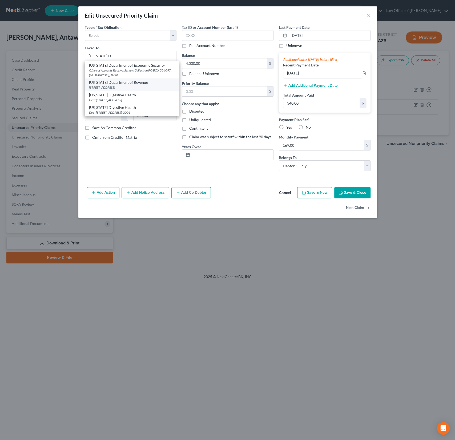
click at [113, 86] on div "1600 W Monroe St, Phoenix, AZ 85007" at bounding box center [132, 87] width 86 height 5
type input "Arizona Department of Revenue"
type input "1600 W Monroe St"
type input "85007"
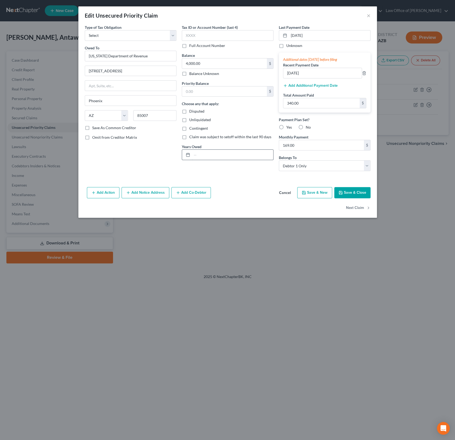
click at [213, 152] on input "text" at bounding box center [232, 155] width 81 height 10
type input "2018-2020"
click at [351, 190] on button "Save & Close" at bounding box center [353, 192] width 36 height 11
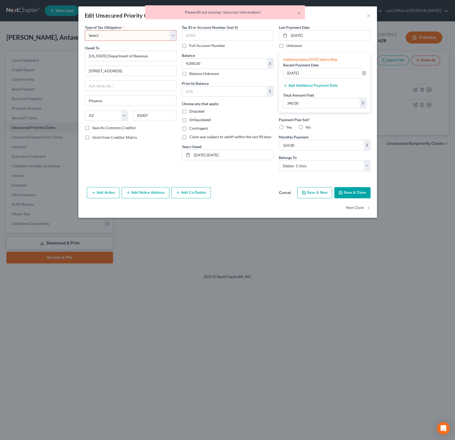
click at [95, 29] on span "Type of Tax Obligation" at bounding box center [103, 27] width 37 height 5
click at [101, 34] on select "Select Federal City State Franchise Tax Board Other" at bounding box center [131, 35] width 92 height 11
select select "2"
click at [361, 195] on button "Save & Close" at bounding box center [353, 192] width 36 height 11
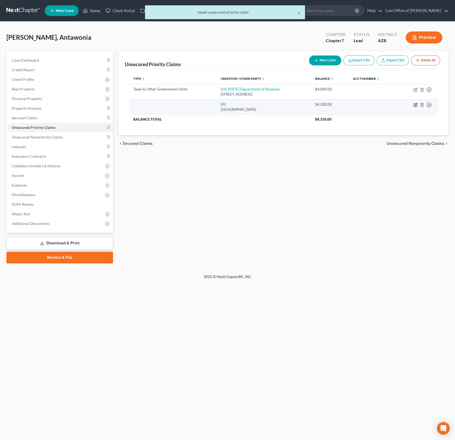
click at [414, 104] on icon "button" at bounding box center [416, 105] width 4 height 4
select select "45"
select select "0"
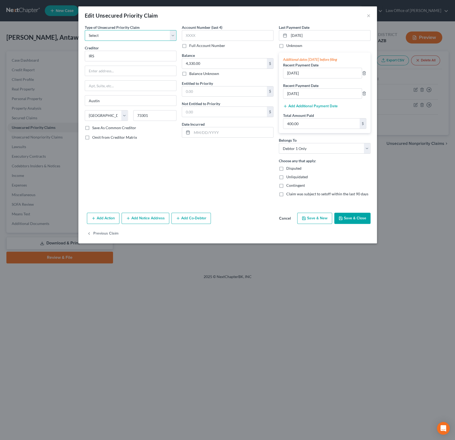
click at [145, 37] on select "Select Taxes & Other Government Units Domestic Support Obligations Extensions o…" at bounding box center [131, 35] width 92 height 11
select select "45"
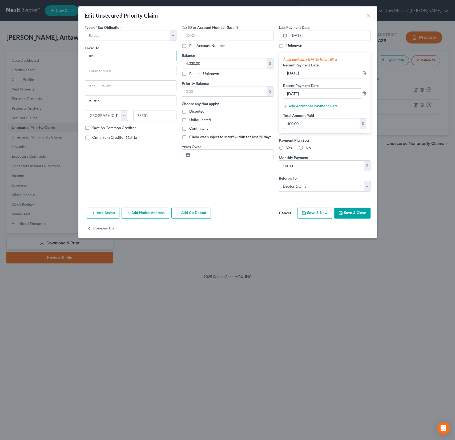
drag, startPoint x: 121, startPoint y: 56, endPoint x: 70, endPoint y: 47, distance: 51.6
click at [70, 47] on div "Edit Unsecured Priority Claim × Type of Tax Obligation * Select Federal City St…" at bounding box center [227, 220] width 455 height 440
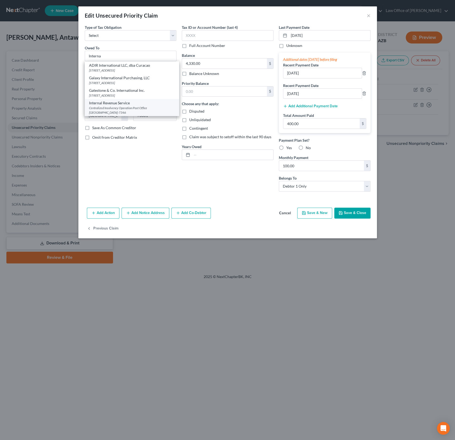
click at [110, 105] on div "Internal Revenue Service" at bounding box center [132, 102] width 86 height 5
type input "Internal Revenue Service"
type input "Centralized Insolvency Operation"
type input "Post Office Box 7346"
type input "Philadelphia"
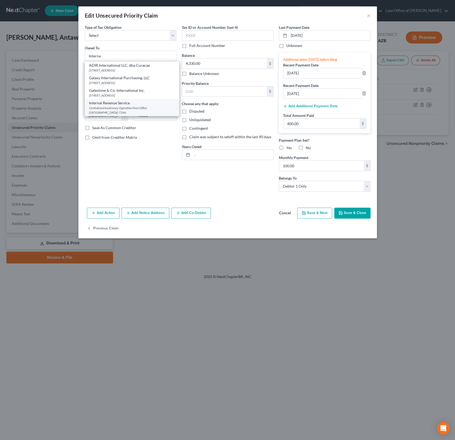
select select "39"
type input "19101-7346"
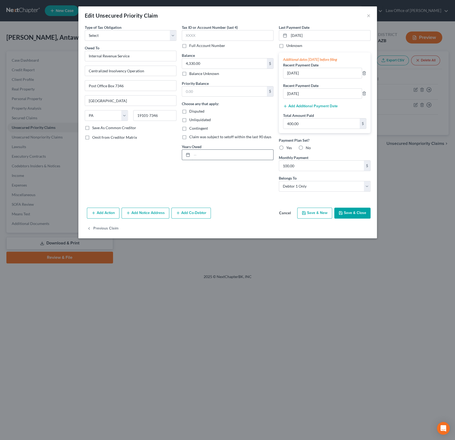
click at [210, 153] on input "text" at bounding box center [232, 155] width 81 height 10
type input "2019-2021"
click at [360, 214] on button "Save & Close" at bounding box center [353, 213] width 36 height 11
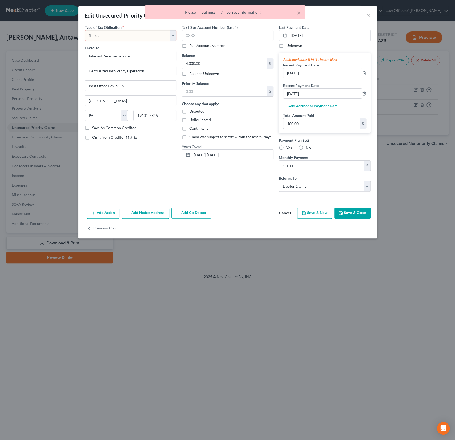
click at [113, 37] on select "Select Federal City State Franchise Tax Board Other" at bounding box center [131, 35] width 92 height 11
select select "0"
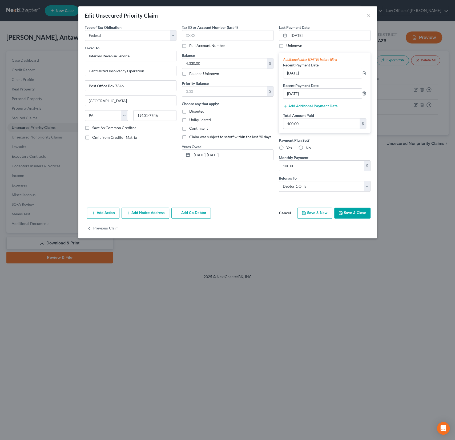
click at [352, 212] on button "Save & Close" at bounding box center [353, 213] width 36 height 11
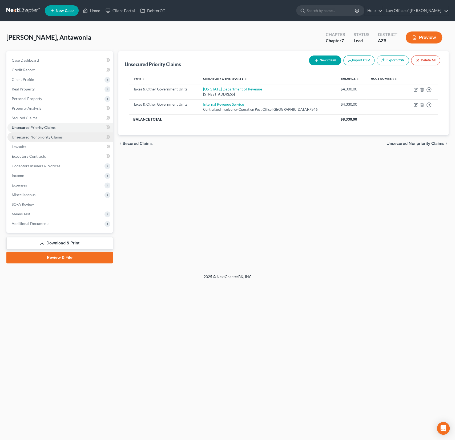
click at [35, 136] on span "Unsecured Nonpriority Claims" at bounding box center [37, 137] width 51 height 5
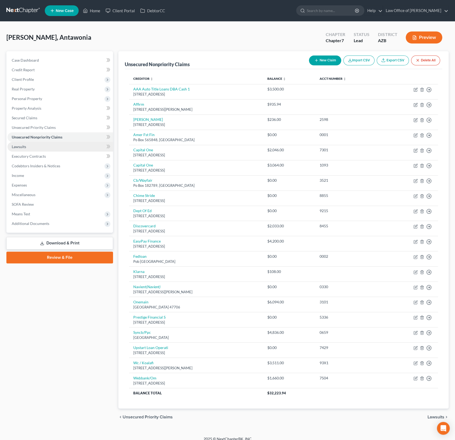
click at [21, 145] on span "Lawsuits" at bounding box center [19, 146] width 14 height 5
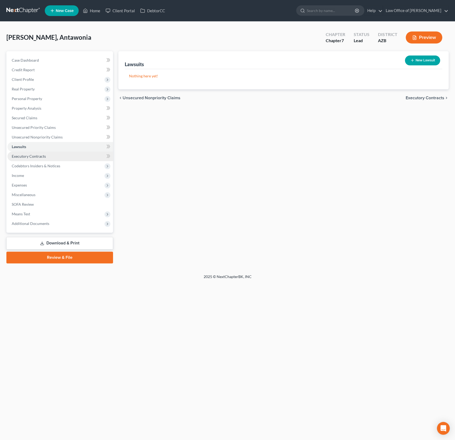
click at [27, 153] on link "Executory Contracts" at bounding box center [60, 157] width 106 height 10
click at [417, 60] on button "New Contract" at bounding box center [422, 60] width 37 height 10
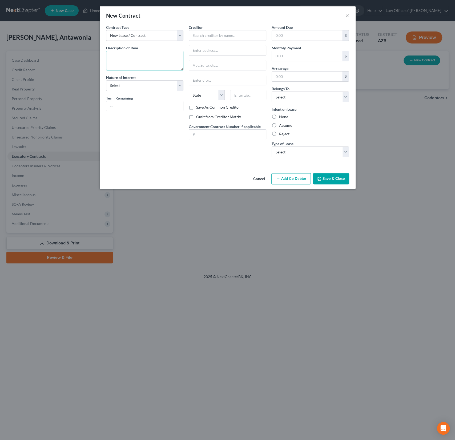
click at [122, 65] on textarea at bounding box center [145, 61] width 78 height 20
type textarea "Residential Lease"
click at [221, 32] on input "text" at bounding box center [228, 35] width 78 height 11
type input "Tempe Park Place Corp"
click at [284, 99] on select "Select Debtor 1 Only Debtor 2 Only Debtor 1 And Debtor 2 Only At Least One Of T…" at bounding box center [311, 97] width 78 height 11
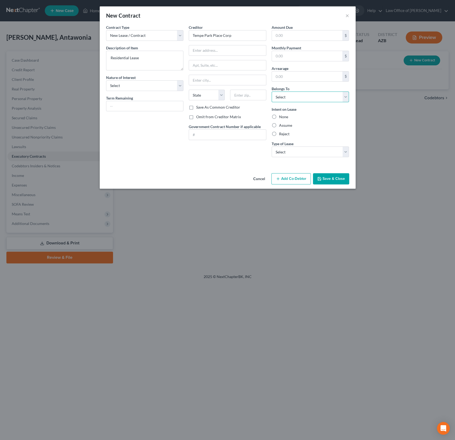
select select "0"
click at [278, 113] on div "Intent on Lease None Assume Reject" at bounding box center [311, 121] width 78 height 30
click at [279, 116] on label "None" at bounding box center [283, 116] width 9 height 5
click at [282, 116] on input "None" at bounding box center [283, 115] width 3 height 3
radio input "true"
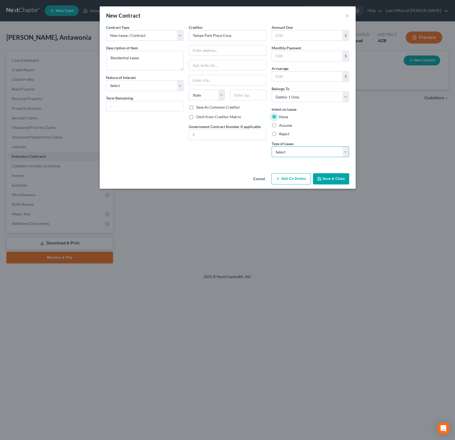
click at [306, 150] on select "Select Real Estate Car Other" at bounding box center [311, 151] width 78 height 11
select select "0"
click at [214, 116] on label "Omit from Creditor Matrix" at bounding box center [218, 116] width 45 height 5
click at [202, 116] on input "Omit from Creditor Matrix" at bounding box center [200, 115] width 3 height 3
checkbox input "true"
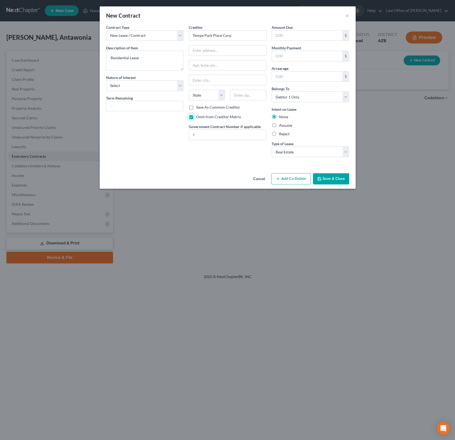
click at [322, 175] on button "Save & Close" at bounding box center [331, 178] width 36 height 11
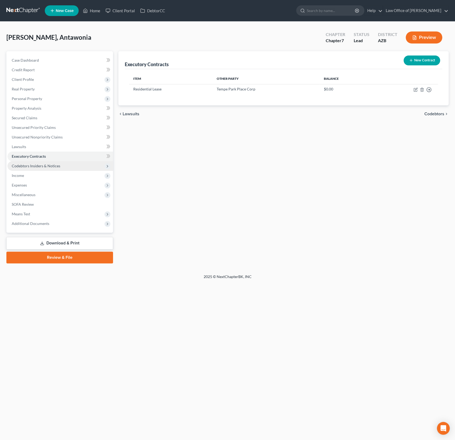
click at [41, 164] on span "Codebtors Insiders & Notices" at bounding box center [36, 166] width 49 height 5
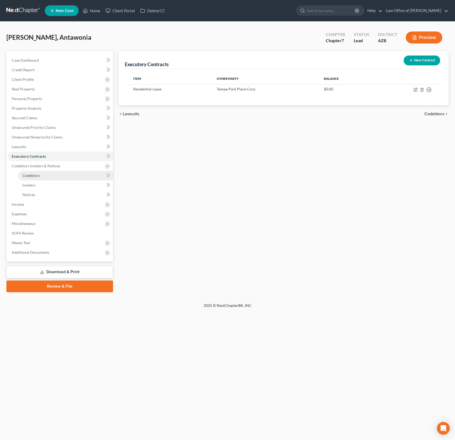
click at [35, 173] on span "Codebtors" at bounding box center [31, 175] width 18 height 5
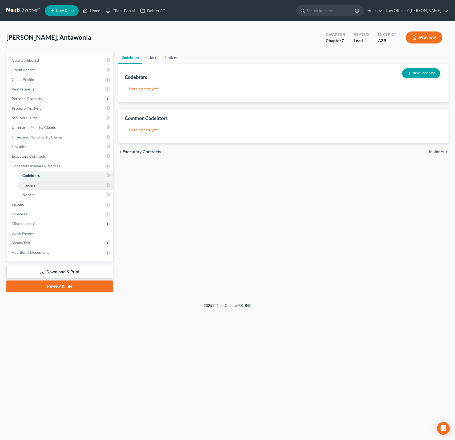
click at [34, 182] on link "Insiders" at bounding box center [65, 185] width 95 height 10
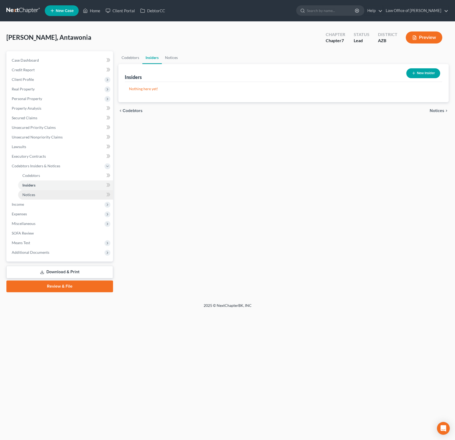
click at [34, 192] on span "Notices" at bounding box center [28, 194] width 13 height 5
click at [30, 202] on span "Income" at bounding box center [60, 205] width 106 height 10
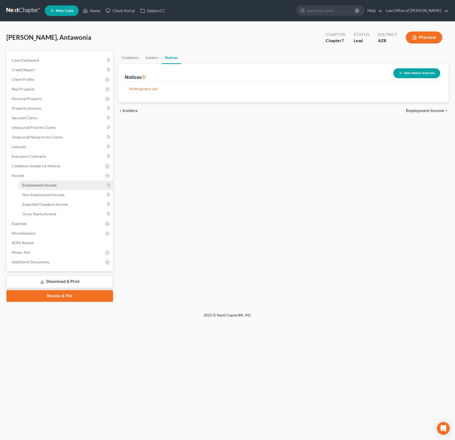
click at [43, 185] on span "Employment Income" at bounding box center [39, 185] width 34 height 5
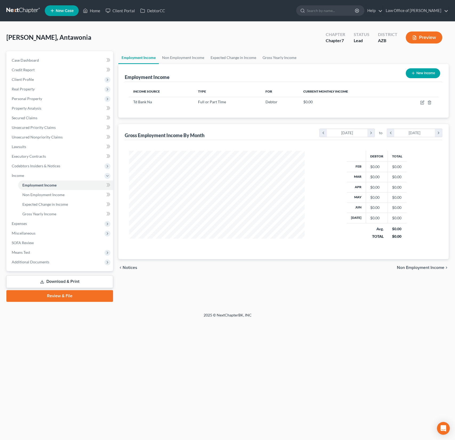
scroll to position [95, 187]
click at [423, 100] on icon "button" at bounding box center [423, 102] width 4 height 4
select select "0"
select select "1"
select select "2"
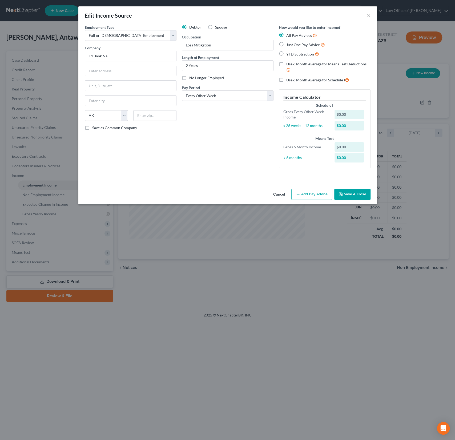
click at [287, 54] on span "YTD Subtraction" at bounding box center [301, 54] width 28 height 5
click at [289, 54] on input "YTD Subtraction" at bounding box center [290, 52] width 3 height 3
radio input "true"
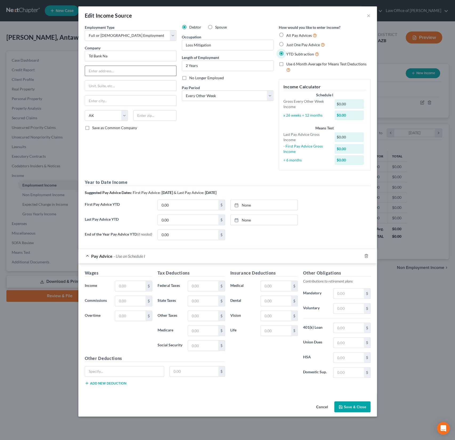
click at [115, 70] on input "text" at bounding box center [130, 71] width 91 height 10
type input "One Portland Square"
type input "04112"
type input "Portland"
select select "20"
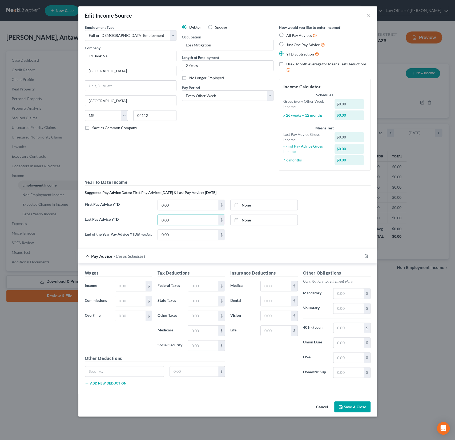
drag, startPoint x: 187, startPoint y: 220, endPoint x: 148, endPoint y: 216, distance: 39.1
click at [148, 216] on div "Last Pay Advice YTD 0.00 $ None close Date Time chevron_left August 2025 chevro…" at bounding box center [227, 222] width 291 height 15
drag, startPoint x: 176, startPoint y: 220, endPoint x: 152, endPoint y: 217, distance: 24.5
click at [152, 217] on div "Last Pay Advice YTD 0.00 $ None close Date Time chevron_left August 2025 chevro…" at bounding box center [227, 222] width 291 height 15
type input "39,004.09"
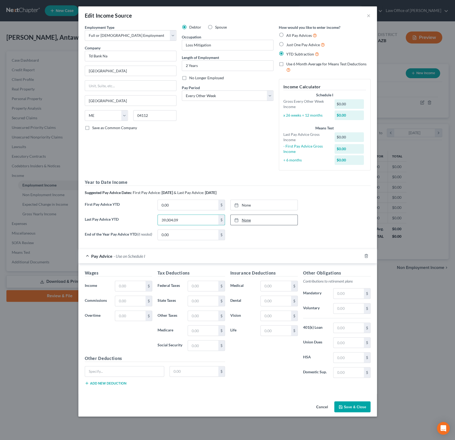
click at [244, 220] on link "None" at bounding box center [264, 220] width 67 height 10
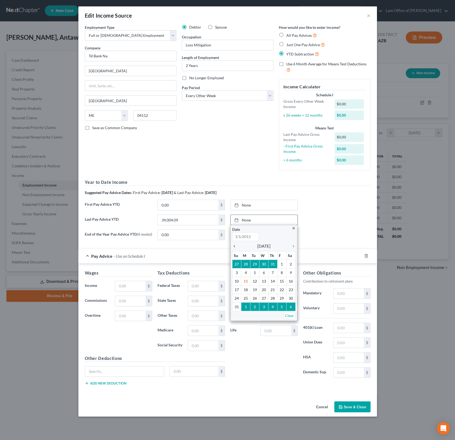
click at [236, 244] on icon "chevron_left" at bounding box center [235, 246] width 7 height 4
type input "8/11/2025"
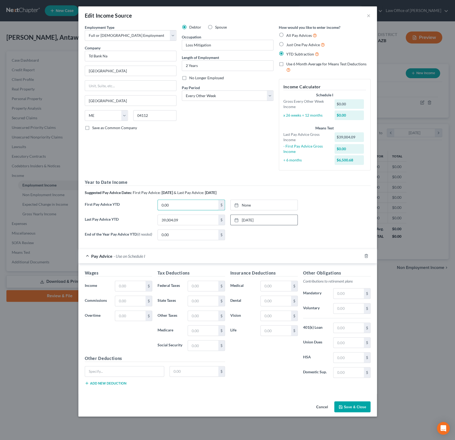
drag, startPoint x: 184, startPoint y: 207, endPoint x: 144, endPoint y: 201, distance: 39.9
click at [144, 201] on div "First Pay Advice YTD 0.00 $ None close Date Time chevron_left August 2025 chevr…" at bounding box center [227, 207] width 291 height 15
drag, startPoint x: 181, startPoint y: 204, endPoint x: 150, endPoint y: 205, distance: 31.3
click at [150, 205] on div "First Pay Advice YTD 0.00 $ None close Date Time chevron_left August 2025 chevr…" at bounding box center [227, 207] width 291 height 15
type input "12,101.84"
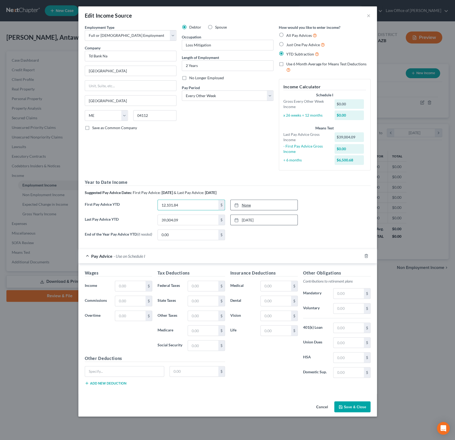
click at [244, 206] on link "None" at bounding box center [264, 205] width 67 height 10
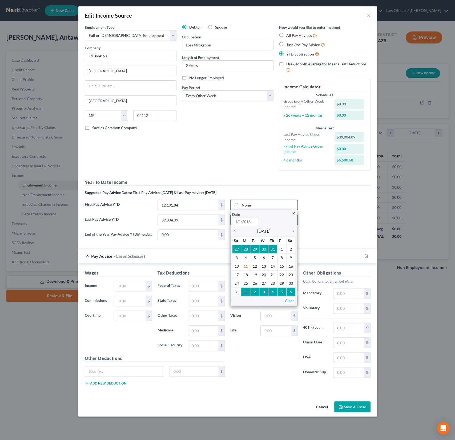
click at [237, 231] on icon "chevron_left" at bounding box center [235, 231] width 7 height 4
type input "8/11/2025"
click at [237, 231] on icon "chevron_left" at bounding box center [235, 231] width 7 height 4
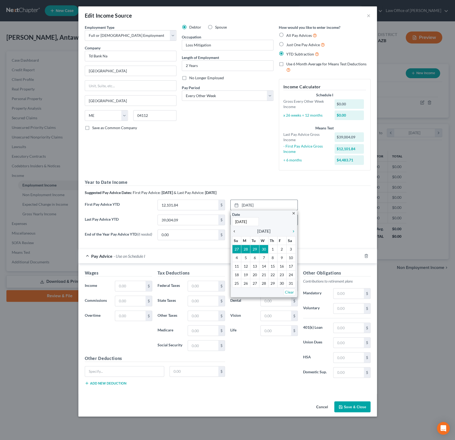
click at [237, 231] on icon "chevron_left" at bounding box center [235, 231] width 7 height 4
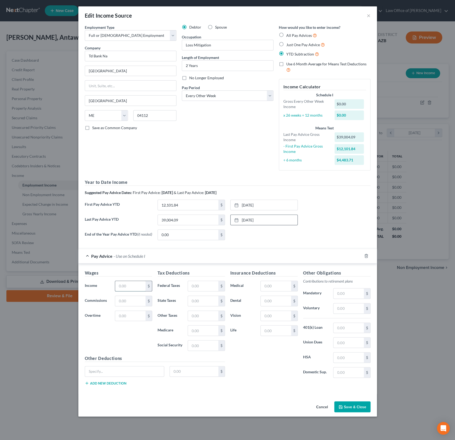
click at [124, 286] on input "text" at bounding box center [130, 286] width 30 height 10
type input "2,307.3"
click at [196, 288] on input "text" at bounding box center [203, 286] width 30 height 10
click at [180, 298] on label "State Taxes" at bounding box center [170, 301] width 30 height 11
click at [202, 334] on input "text" at bounding box center [203, 331] width 30 height 10
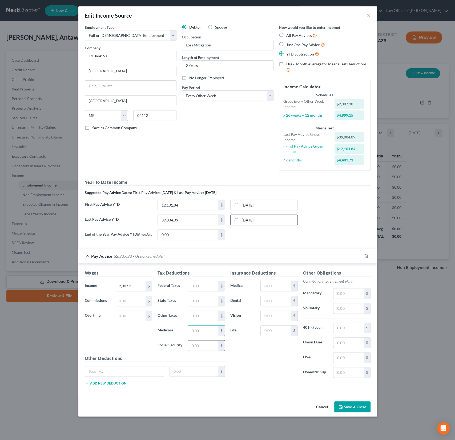
click at [190, 341] on input "text" at bounding box center [203, 345] width 30 height 10
type input "134.49"
click at [204, 336] on div "Tax Deductions Federal Taxes $ State Taxes $ Other Taxes $ Medicare $ Social Se…" at bounding box center [191, 312] width 73 height 85
click at [201, 332] on input "text" at bounding box center [203, 331] width 30 height 10
type input "31.45"
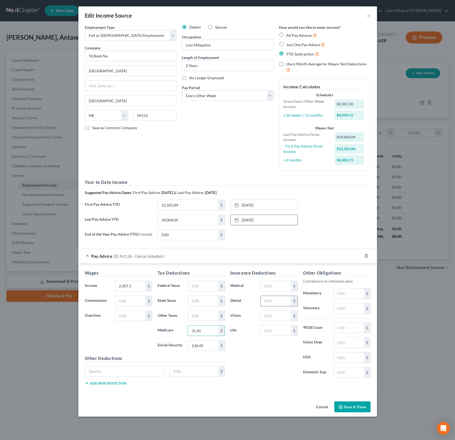
click at [278, 304] on input "text" at bounding box center [276, 301] width 30 height 10
type input "18.03"
click at [344, 357] on input "text" at bounding box center [349, 357] width 30 height 10
type input "50"
click at [275, 316] on input "text" at bounding box center [276, 316] width 30 height 10
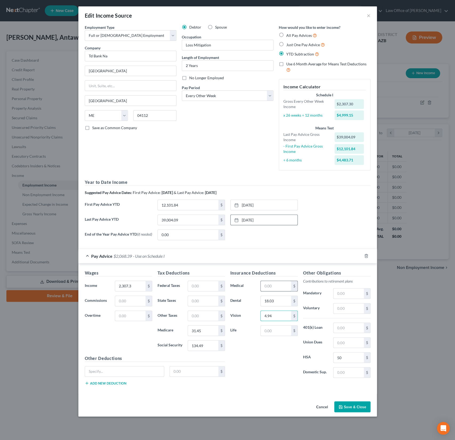
type input "4.94"
click at [269, 285] on input "text" at bounding box center [276, 286] width 30 height 10
type input "69.50"
click at [346, 309] on input "text" at bounding box center [349, 308] width 30 height 10
type input "138.63"
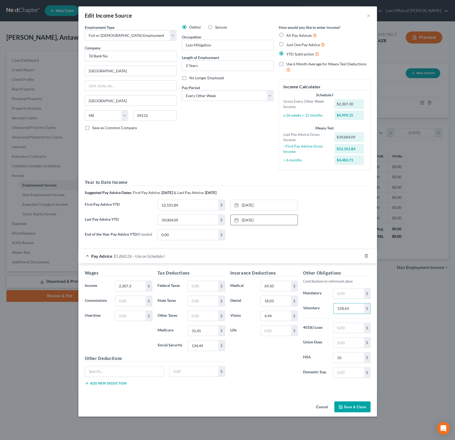
click at [350, 407] on button "Save & Close" at bounding box center [353, 406] width 36 height 11
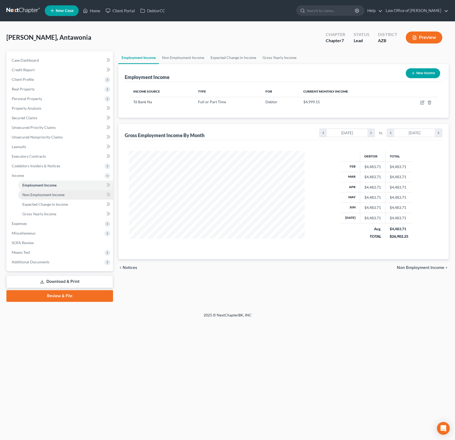
click at [37, 193] on span "Non Employment Income" at bounding box center [43, 194] width 42 height 5
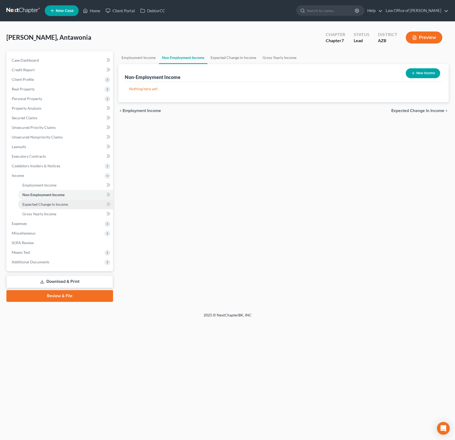
click at [35, 205] on span "Expected Change in Income" at bounding box center [45, 204] width 46 height 5
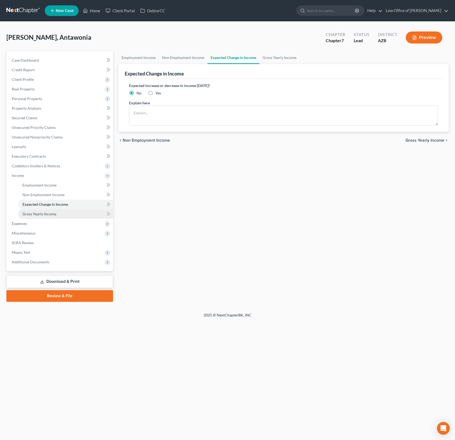
click at [35, 212] on span "Gross Yearly Income" at bounding box center [39, 214] width 34 height 5
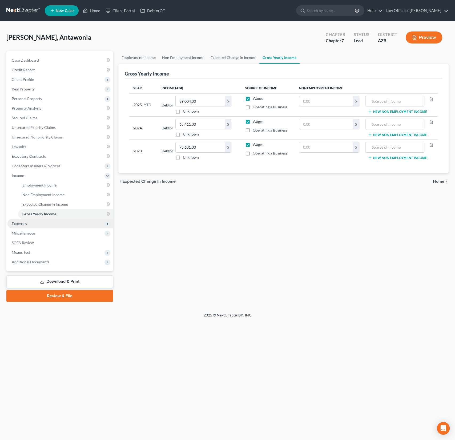
click at [26, 221] on span "Expenses" at bounding box center [60, 224] width 106 height 10
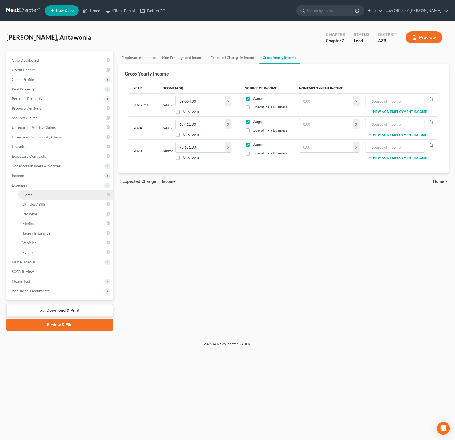
click at [29, 197] on link "Home" at bounding box center [65, 195] width 95 height 10
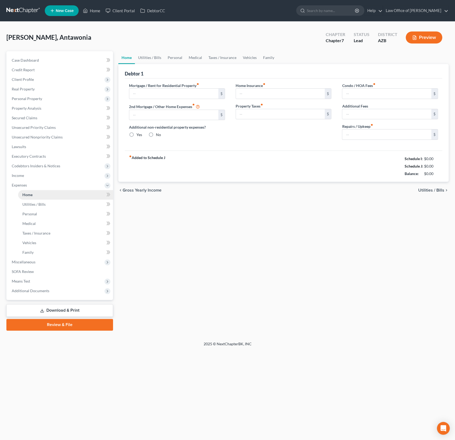
type input "1,400.00"
type input "0.00"
radio input "true"
type input "15.00"
type input "0.00"
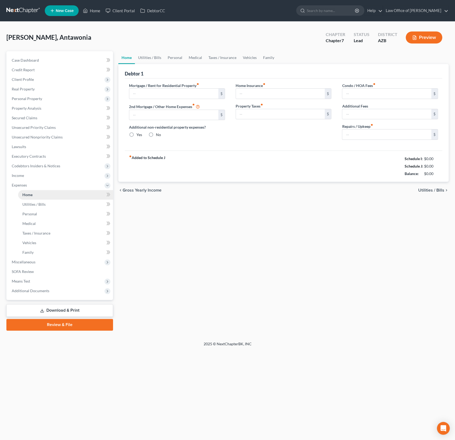
type input "0.00"
click at [29, 197] on link "Home" at bounding box center [65, 195] width 95 height 10
click at [29, 207] on link "Utilities / Bills" at bounding box center [65, 205] width 95 height 10
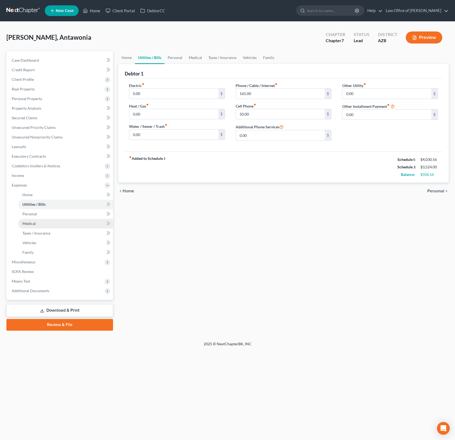
click at [29, 219] on link "Medical" at bounding box center [65, 224] width 95 height 10
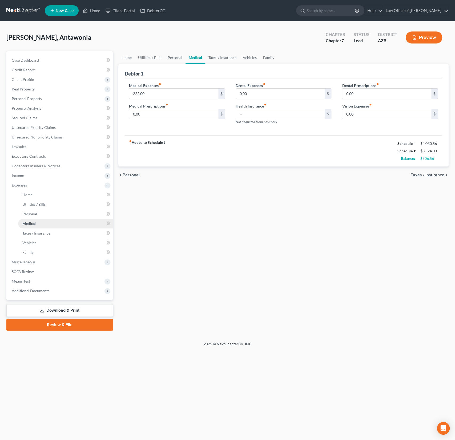
click at [31, 227] on link "Medical" at bounding box center [65, 224] width 95 height 10
click at [32, 236] on link "Taxes / Insurance" at bounding box center [65, 233] width 95 height 10
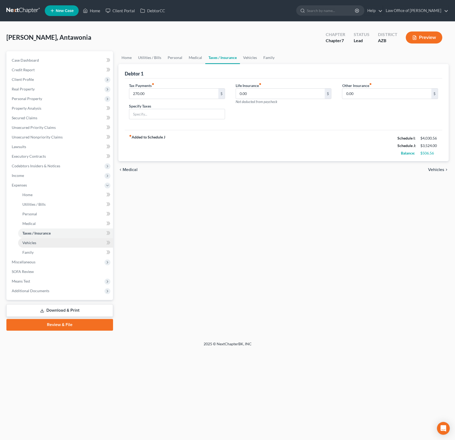
click at [30, 243] on span "Vehicles" at bounding box center [29, 242] width 14 height 5
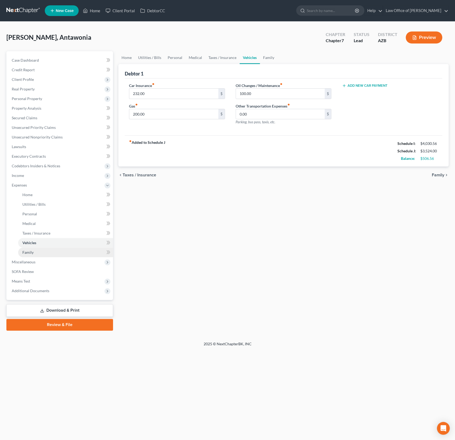
click at [29, 253] on span "Family" at bounding box center [27, 252] width 11 height 5
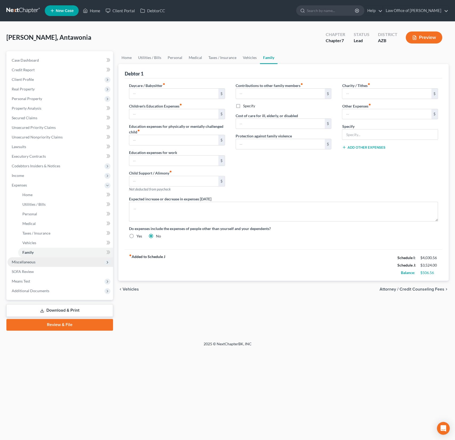
click at [26, 261] on span "Miscellaneous" at bounding box center [24, 262] width 24 height 5
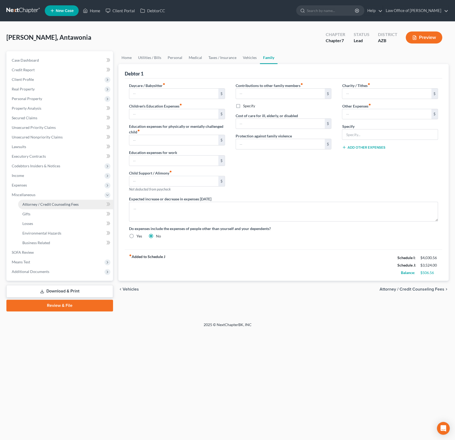
click at [43, 205] on span "Attorney / Credit Counseling Fees" at bounding box center [50, 204] width 56 height 5
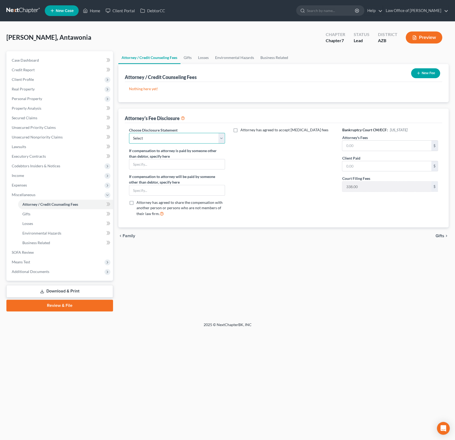
click at [169, 140] on select "Select Chapter 7 Chapter 13 Disclosure" at bounding box center [177, 138] width 96 height 11
select select "0"
click at [348, 149] on input "text" at bounding box center [387, 146] width 89 height 10
type input "928"
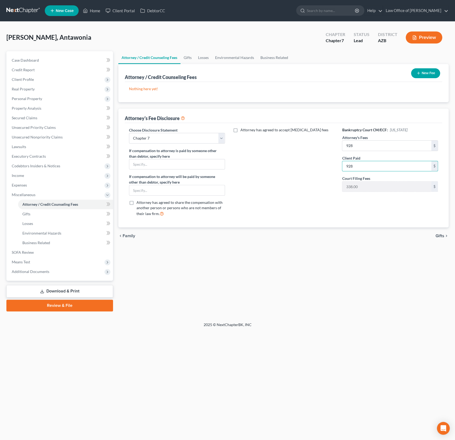
click at [425, 78] on button "New Fee" at bounding box center [425, 73] width 29 height 10
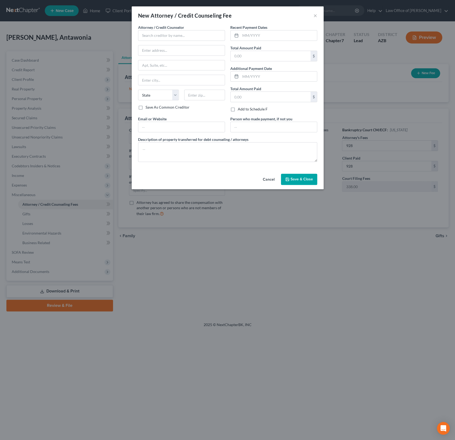
click at [149, 43] on div "Attorney / Credit Counselor * State AL AK AR AZ CA CO CT DE DC FL GA GU HI ID I…" at bounding box center [181, 65] width 87 height 80
click at [148, 38] on input "text" at bounding box center [181, 35] width 87 height 11
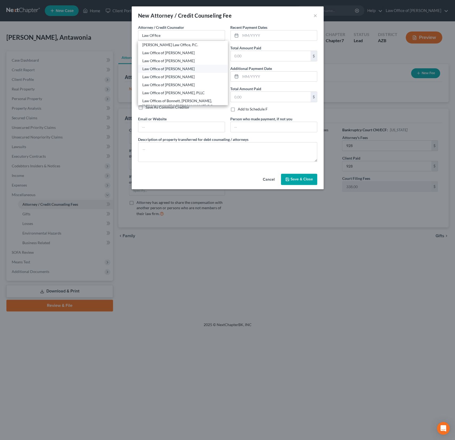
click at [185, 67] on div "Law Office of Alexander D. Sanchez" at bounding box center [182, 68] width 81 height 5
type input "Law Office of Alexander D. Sanchez"
type input "4186 W 2200 S"
type input "Ogden"
select select "46"
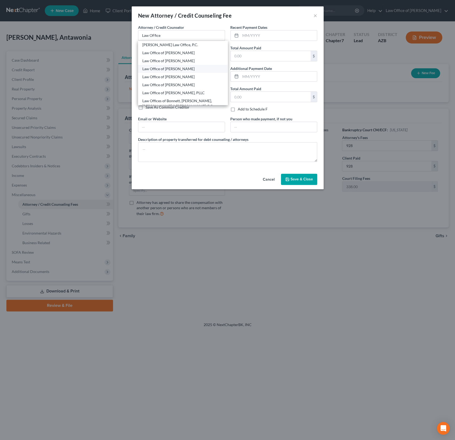
type input "84401"
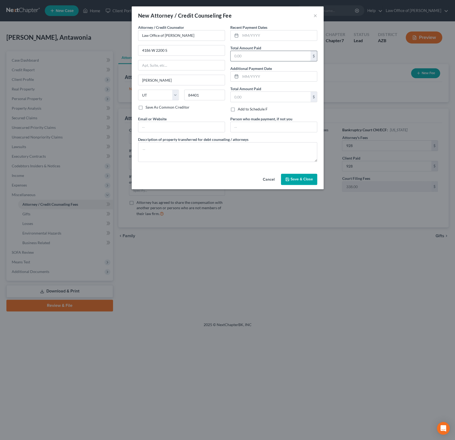
click at [254, 59] on input "text" at bounding box center [271, 56] width 80 height 10
type input "928"
click at [301, 181] on button "Save & Close" at bounding box center [299, 179] width 36 height 11
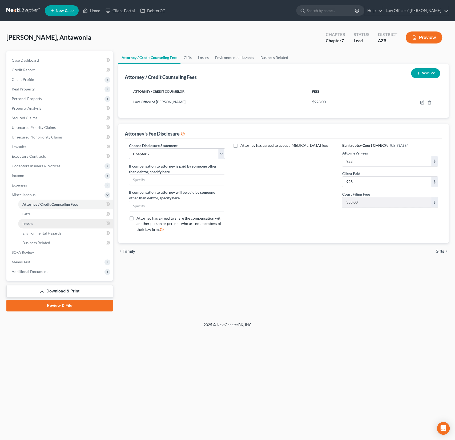
click at [22, 219] on link "Losses" at bounding box center [65, 224] width 95 height 10
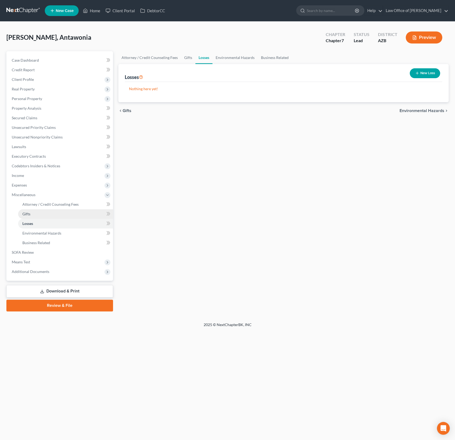
click at [25, 217] on link "Gifts" at bounding box center [65, 214] width 95 height 10
click at [28, 225] on span "Losses" at bounding box center [27, 223] width 11 height 5
click at [31, 230] on link "Environmental Hazards" at bounding box center [65, 233] width 95 height 10
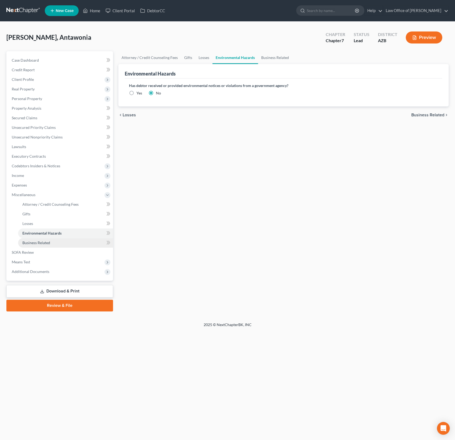
click at [36, 243] on span "Business Related" at bounding box center [36, 242] width 28 height 5
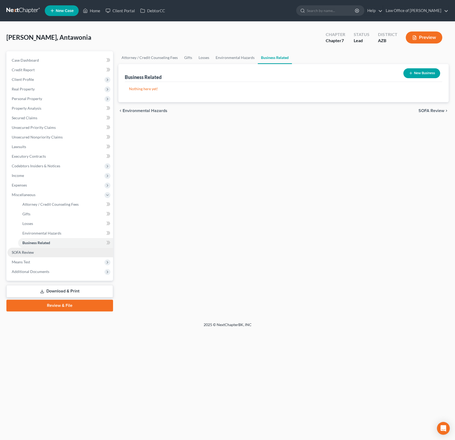
click at [33, 250] on span "SOFA Review" at bounding box center [23, 252] width 22 height 5
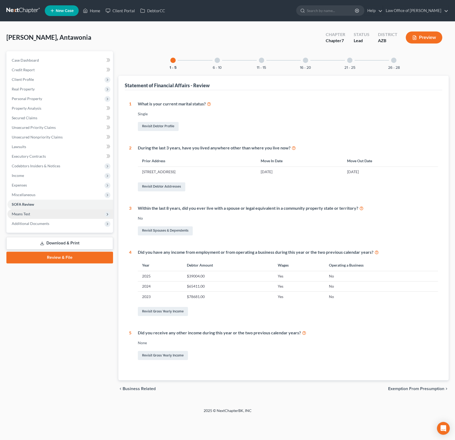
click at [32, 213] on span "Means Test" at bounding box center [60, 214] width 106 height 10
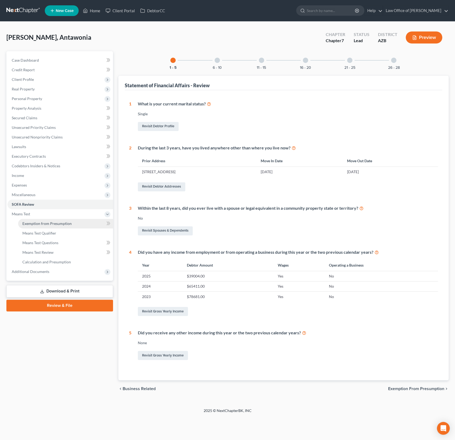
click at [35, 221] on link "Exemption from Presumption" at bounding box center [65, 224] width 95 height 10
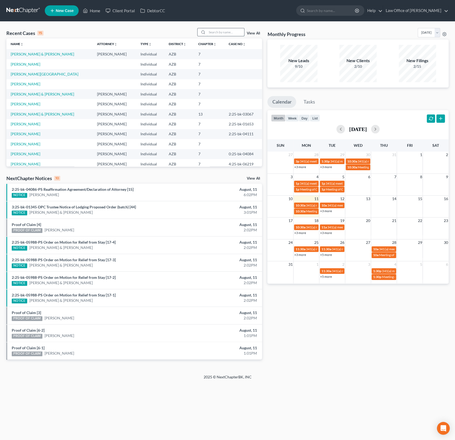
click at [223, 31] on input "search" at bounding box center [225, 32] width 37 height 8
type input "[PERSON_NAME]"
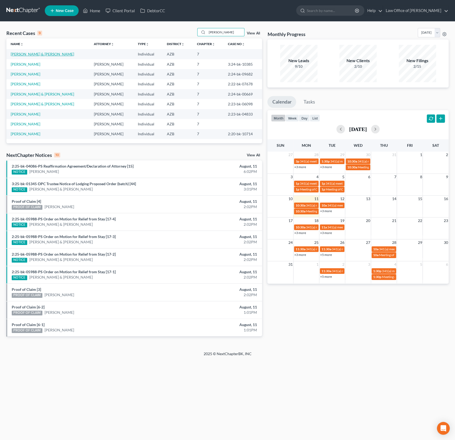
click at [41, 53] on link "[PERSON_NAME] & [PERSON_NAME]" at bounding box center [43, 54] width 64 height 5
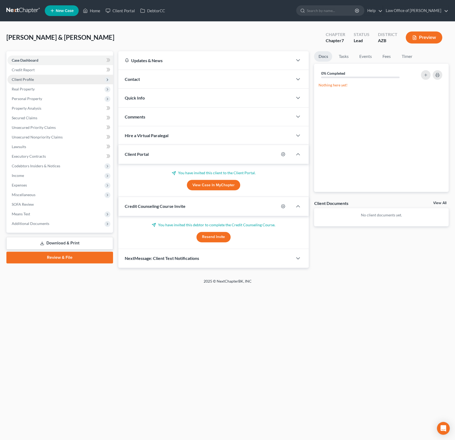
click at [24, 78] on span "Client Profile" at bounding box center [23, 79] width 22 height 5
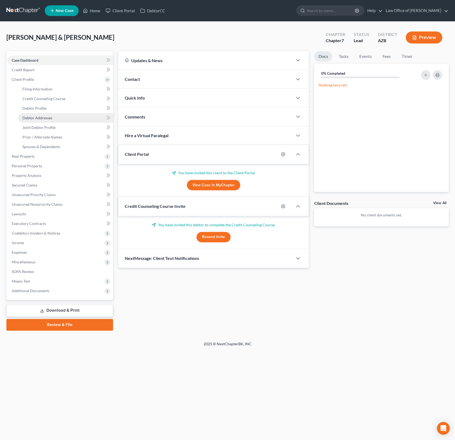
click at [35, 116] on span "Debtor Addresses" at bounding box center [37, 118] width 30 height 5
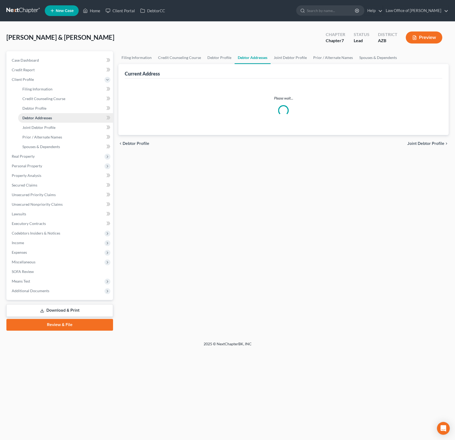
select select "0"
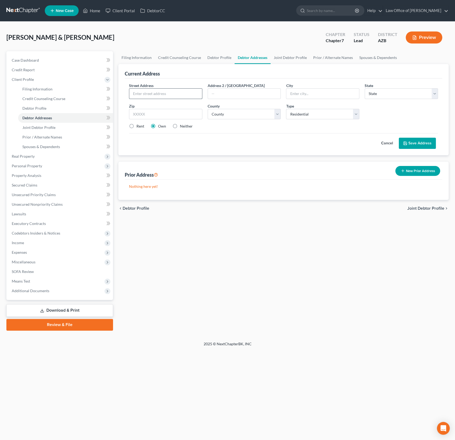
click at [157, 96] on input "text" at bounding box center [165, 94] width 73 height 10
paste input "27276 N Peach Dr P O Box 961, Meadview,"
drag, startPoint x: 181, startPoint y: 93, endPoint x: 265, endPoint y: 97, distance: 84.9
click at [265, 97] on div "Street Address * 27276 N Peach Dr P O Box 961, Meadview, Address 2 / PO Box Cit…" at bounding box center [283, 108] width 315 height 51
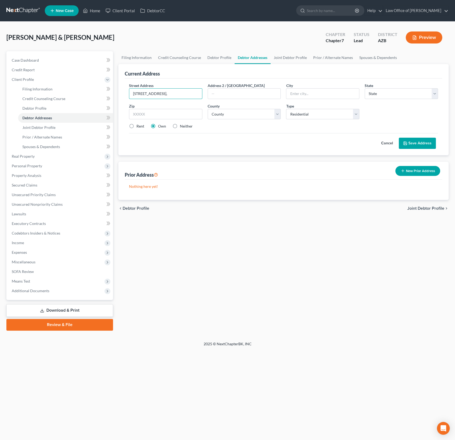
type input "27276 N Peach Dr P O Box 961, Meadview,"
click at [150, 114] on input "text" at bounding box center [165, 114] width 73 height 11
type input "86444"
type input "Meadview"
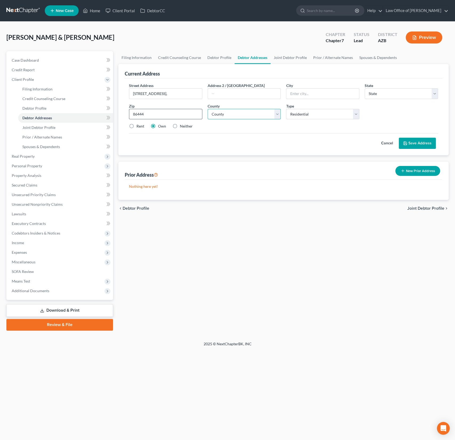
select select "3"
click at [240, 113] on select "County Apache County Cochise County Coconino County Gila County Graham County G…" at bounding box center [244, 114] width 73 height 11
click at [239, 114] on select "County Apache County Cochise County Coconino County Gila County Graham County G…" at bounding box center [244, 114] width 73 height 11
select select "8"
click at [426, 143] on button "Save Address" at bounding box center [417, 143] width 37 height 11
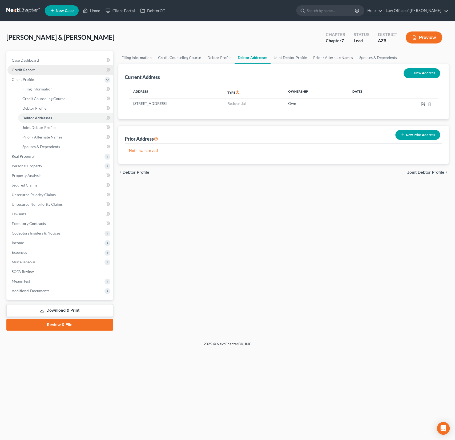
click at [28, 71] on span "Credit Report" at bounding box center [23, 70] width 23 height 5
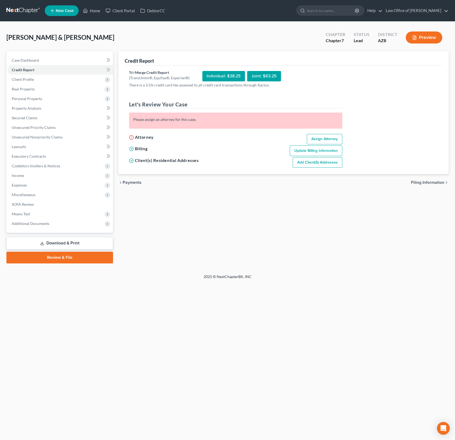
click at [319, 138] on link "Assign Attorney" at bounding box center [324, 139] width 35 height 11
select select "1"
select select "0"
select select "3"
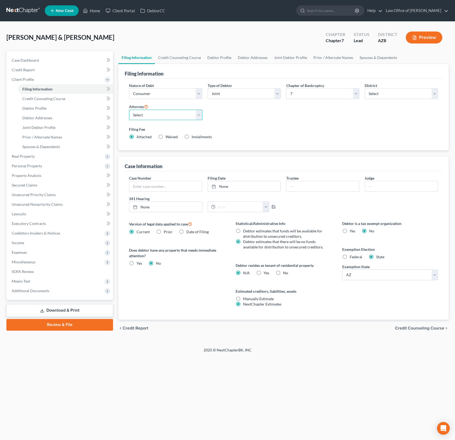
click at [154, 112] on select "Select Alexander Sanchez - AZB" at bounding box center [165, 115] width 73 height 11
select select "0"
click at [22, 67] on link "Credit Report" at bounding box center [60, 70] width 106 height 10
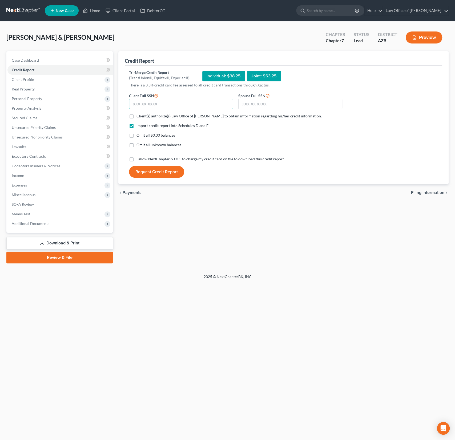
click at [160, 103] on input "text" at bounding box center [181, 104] width 104 height 11
type input "481-78-2292"
click at [282, 104] on input "text" at bounding box center [291, 104] width 104 height 11
type input "508-82-0588"
click at [157, 119] on form "Client Full SSN * 481-78-2292 Spouse Full SSN * 508-82-0588 Client(s) authorize…" at bounding box center [235, 135] width 219 height 86
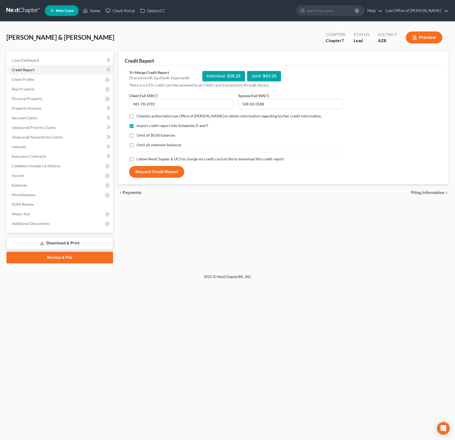
click at [149, 115] on span "Client(s) authorize(s) Law Office of Alexander D. Sanchez to obtain information…" at bounding box center [229, 116] width 185 height 5
click at [142, 115] on input "Client(s) authorize(s) Law Office of Alexander D. Sanchez to obtain information…" at bounding box center [140, 114] width 3 height 3
checkbox input "true"
click at [137, 160] on label "I allow NextChapter & UCS to charge my credit card on file to download this cre…" at bounding box center [211, 158] width 148 height 5
click at [139, 160] on input "I allow NextChapter & UCS to charge my credit card on file to download this cre…" at bounding box center [140, 157] width 3 height 3
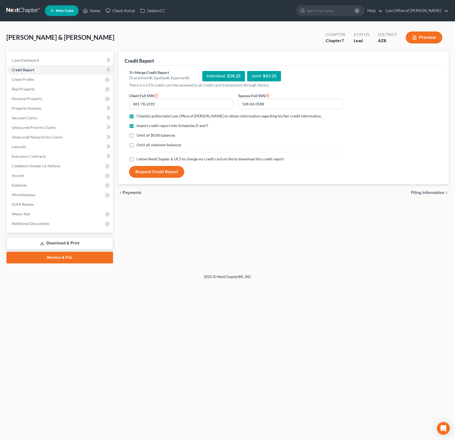
checkbox input "true"
click at [146, 173] on button "Request Credit Report" at bounding box center [156, 172] width 55 height 12
